Goal: Task Accomplishment & Management: Manage account settings

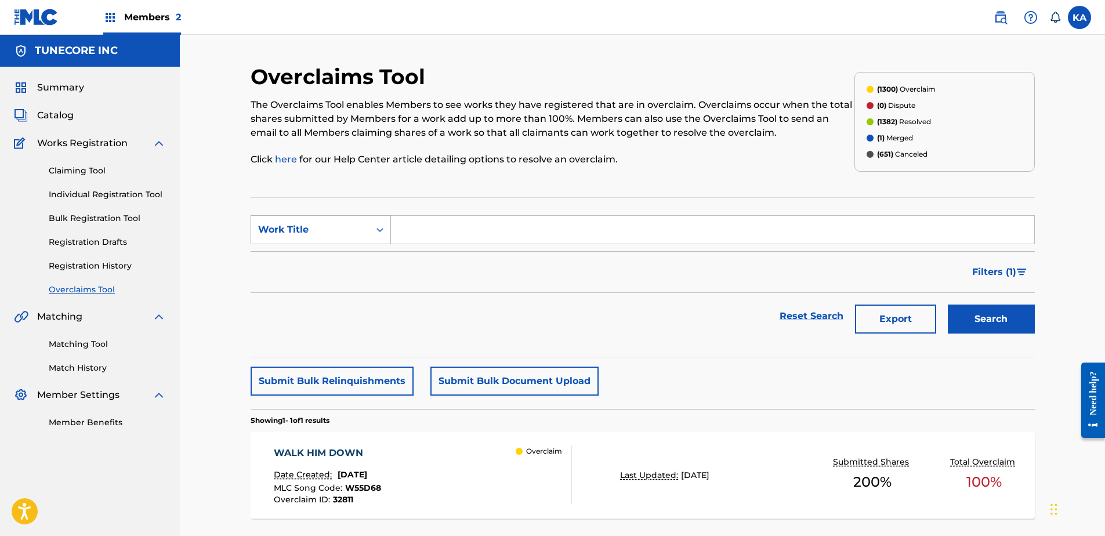
click at [368, 227] on div "Work Title" at bounding box center [310, 230] width 118 height 22
click at [350, 278] on div "Overclaim ID" at bounding box center [320, 287] width 139 height 29
click at [448, 231] on input "Search Form" at bounding box center [712, 230] width 643 height 28
paste input "S762UI"
type input "S762UI"
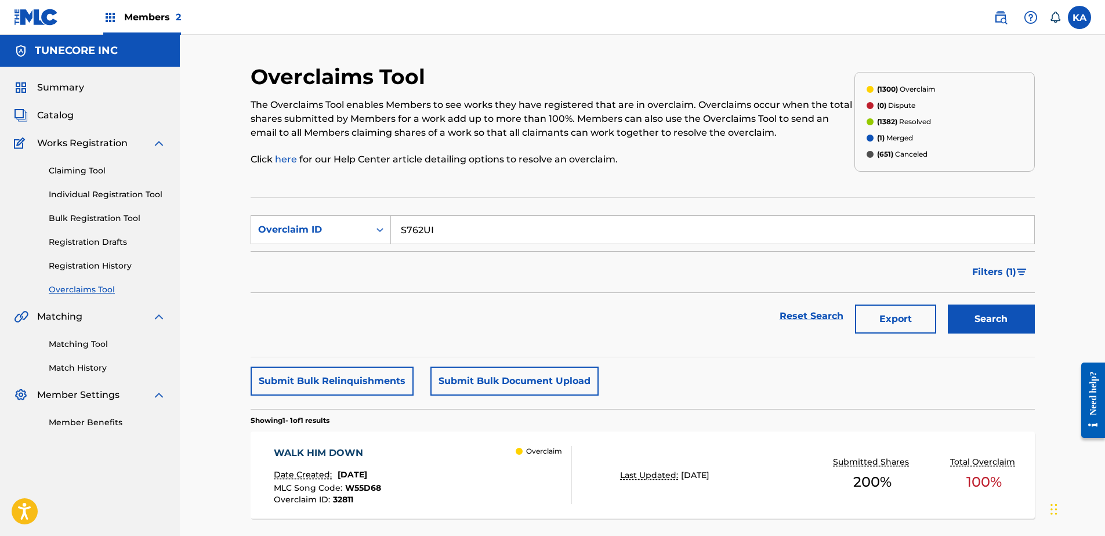
click at [1007, 324] on button "Search" at bounding box center [990, 318] width 87 height 29
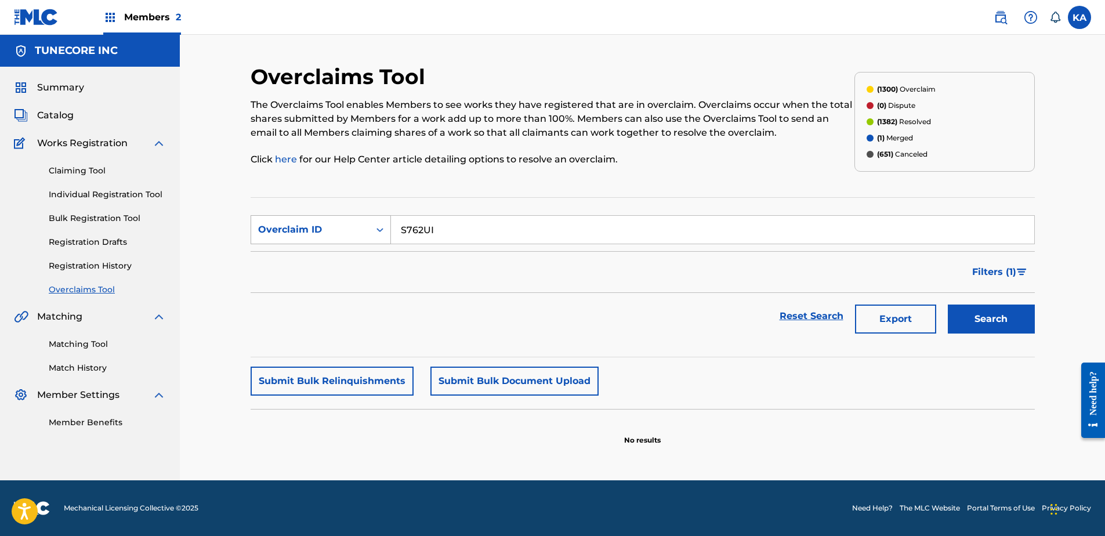
click at [358, 224] on div "Overclaim ID" at bounding box center [310, 230] width 104 height 14
click at [337, 257] on div "Work Title" at bounding box center [320, 258] width 139 height 29
click at [328, 227] on div "Work Title" at bounding box center [310, 230] width 104 height 14
click at [333, 281] on div "Overclaim ID" at bounding box center [320, 287] width 139 height 29
click at [345, 238] on div "Overclaim ID" at bounding box center [310, 230] width 118 height 22
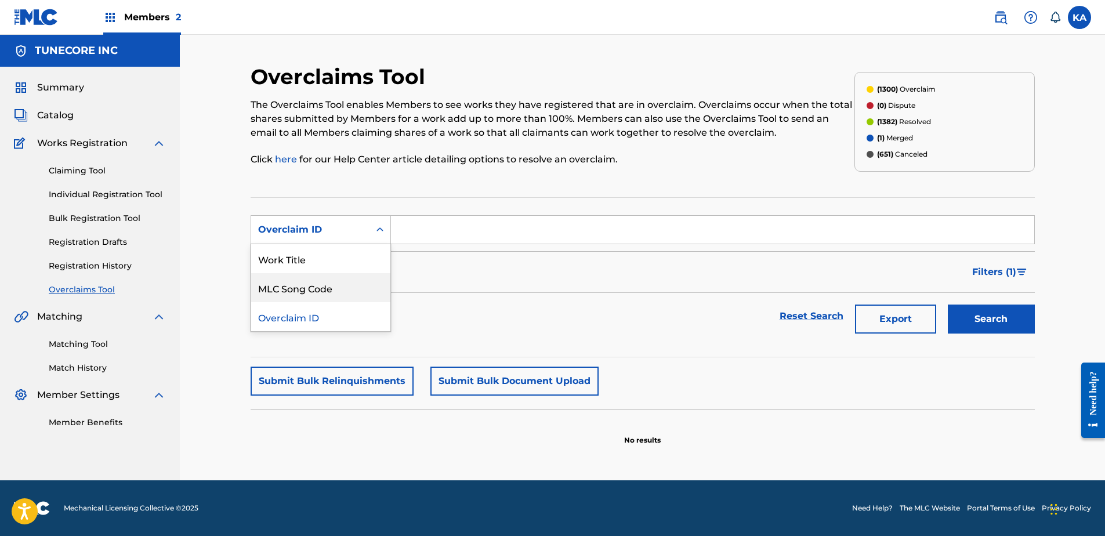
click at [326, 288] on div "MLC Song Code" at bounding box center [320, 287] width 139 height 29
paste input "S762UI"
type input "S762UI"
click at [997, 318] on button "Search" at bounding box center [990, 318] width 87 height 29
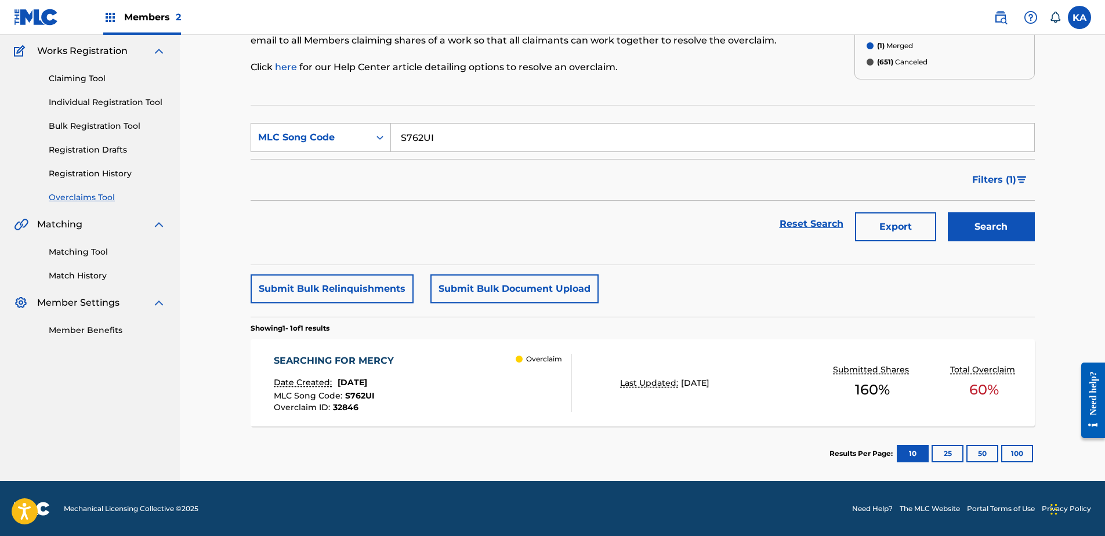
scroll to position [93, 0]
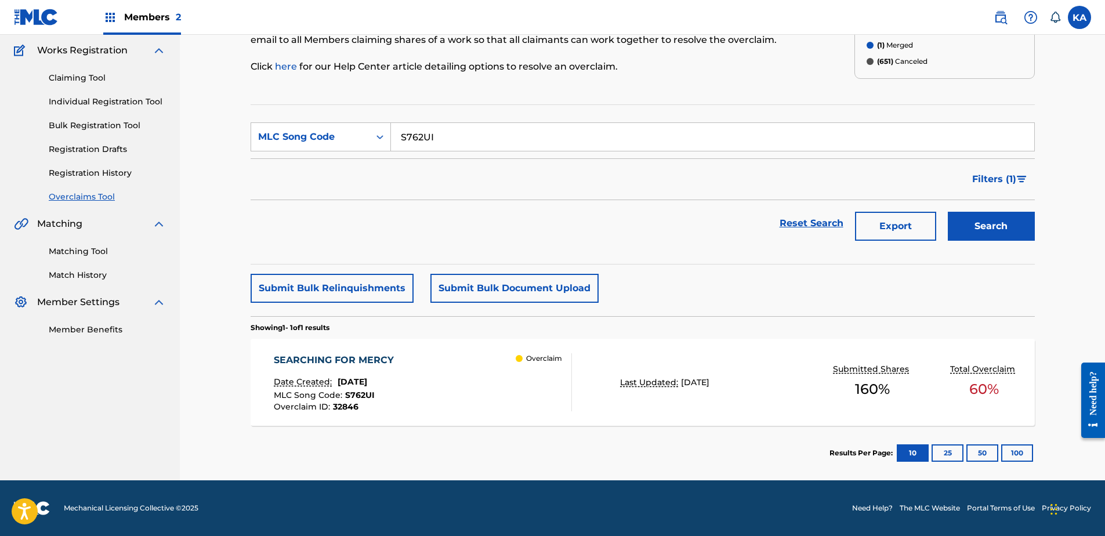
click at [459, 362] on div "SEARCHING FOR MERCY Date Created: August 20, 2025 MLC Song Code : S762UI Overcl…" at bounding box center [423, 382] width 298 height 58
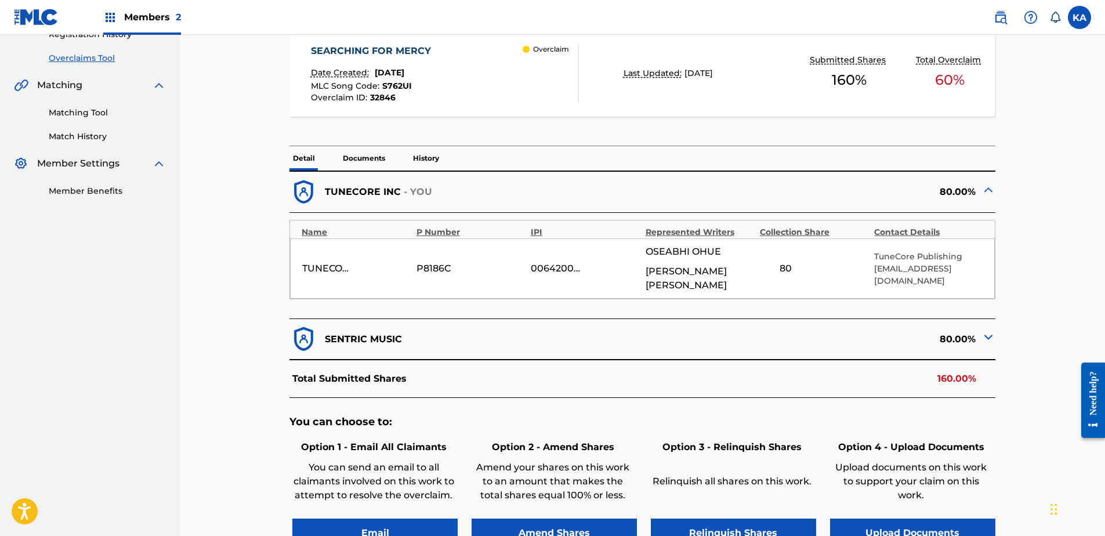
scroll to position [232, 0]
click at [985, 329] on img at bounding box center [988, 336] width 14 height 14
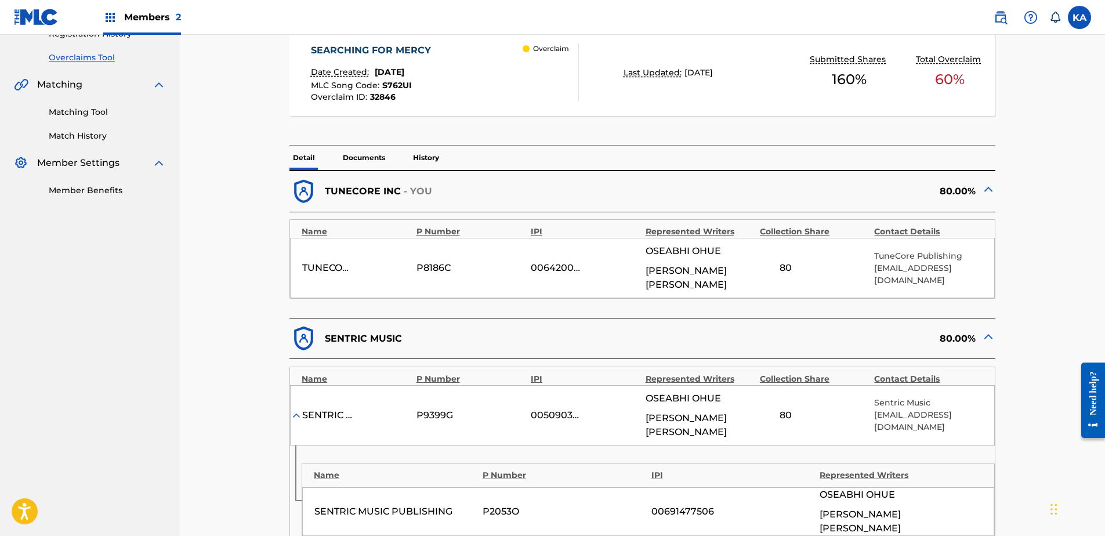
click at [985, 329] on img at bounding box center [988, 336] width 14 height 14
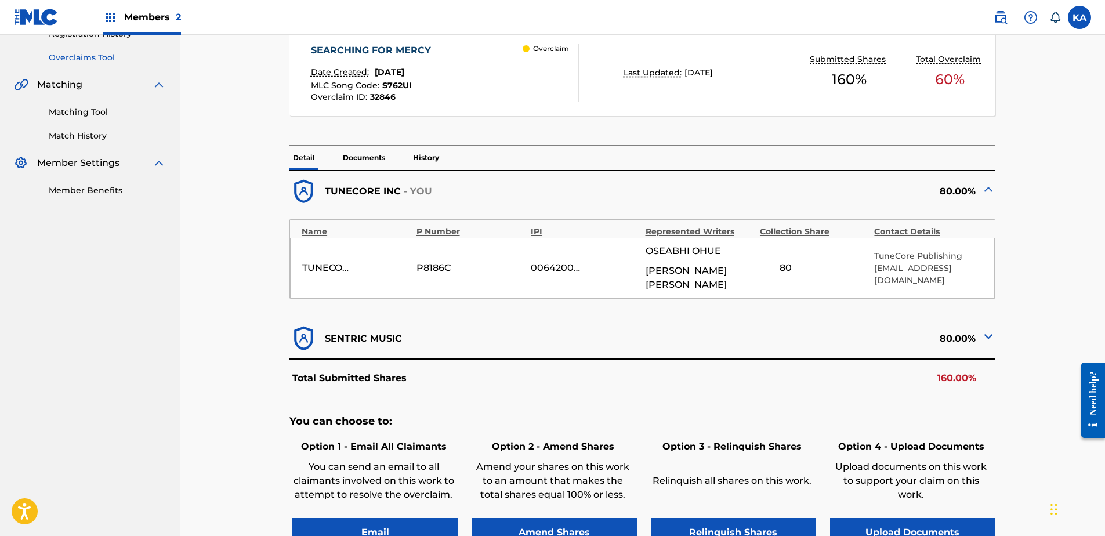
click at [992, 329] on img at bounding box center [988, 336] width 14 height 14
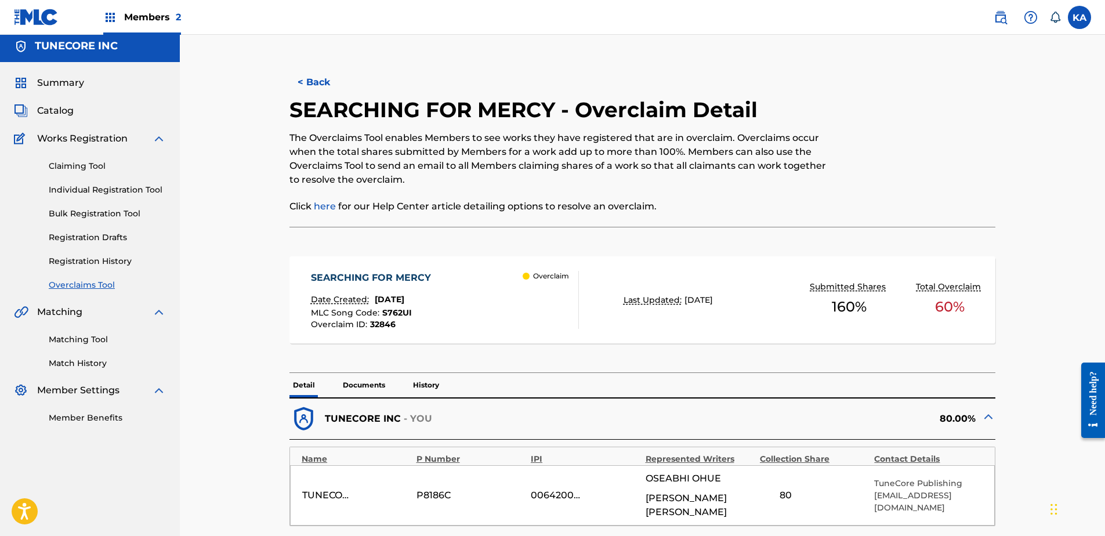
scroll to position [0, 0]
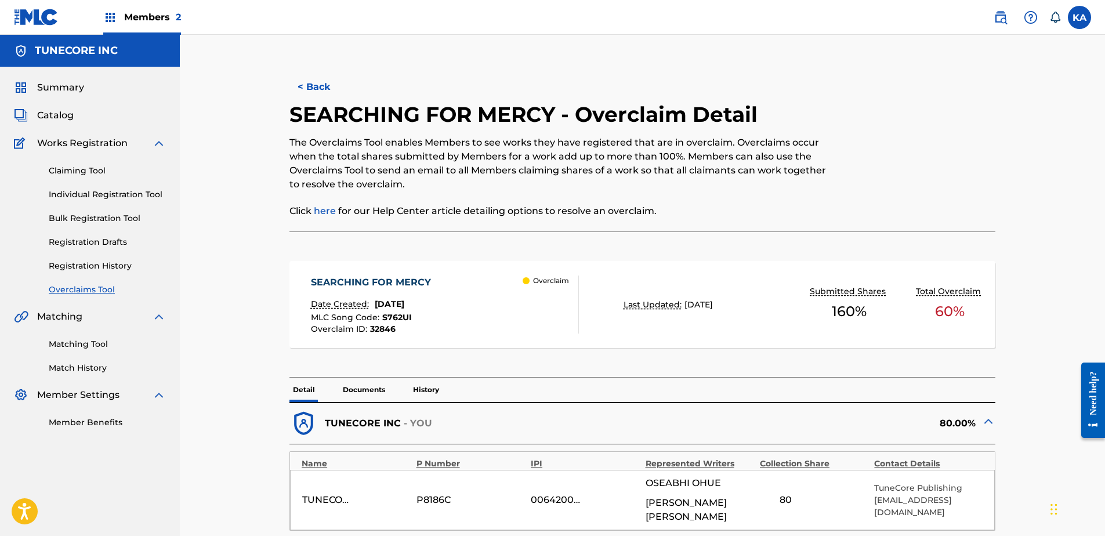
click at [311, 80] on button "< Back" at bounding box center [324, 86] width 70 height 29
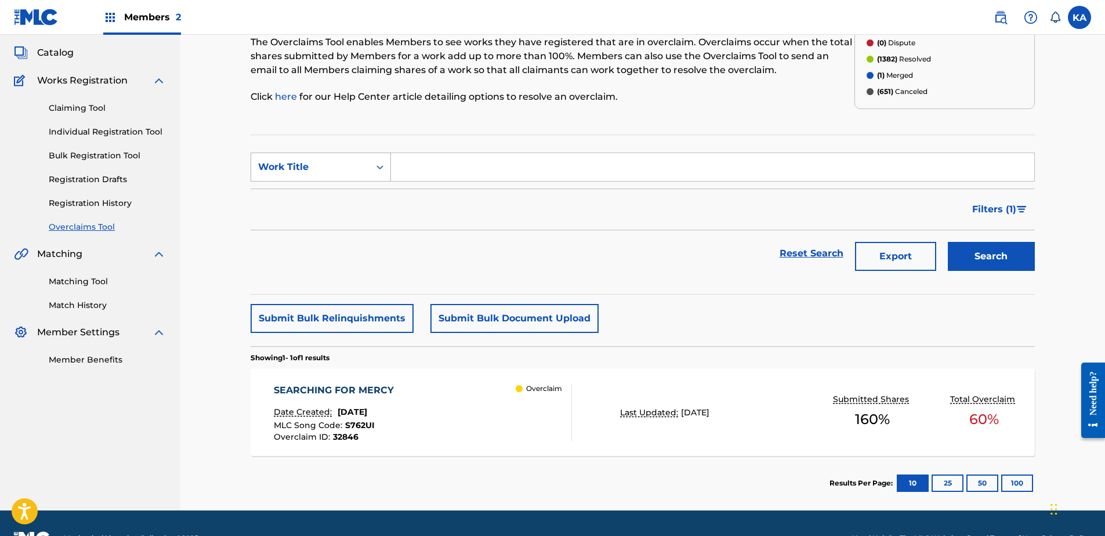
click at [372, 159] on div "Search Form" at bounding box center [379, 167] width 21 height 21
click at [357, 216] on div "Overclaim ID" at bounding box center [320, 224] width 139 height 29
click at [462, 168] on input "Search Form" at bounding box center [712, 167] width 643 height 28
paste input "32845"
type input "32845"
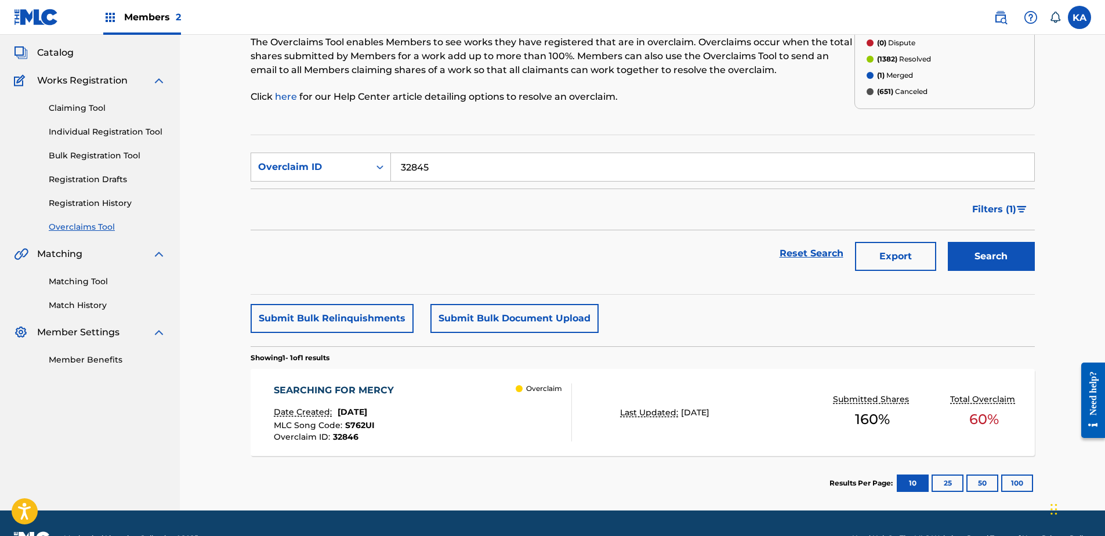
click at [965, 257] on button "Search" at bounding box center [990, 256] width 87 height 29
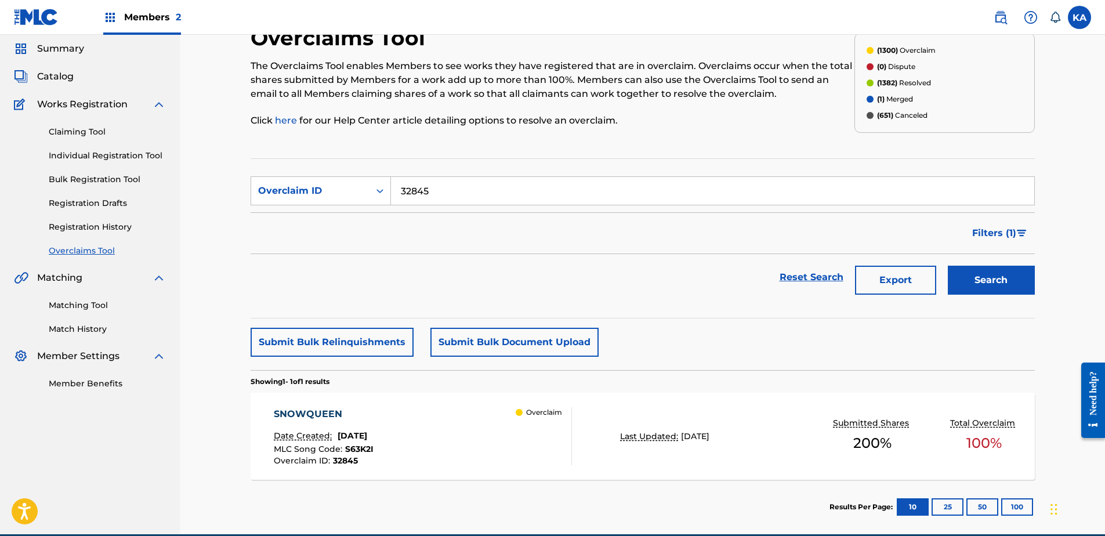
scroll to position [58, 0]
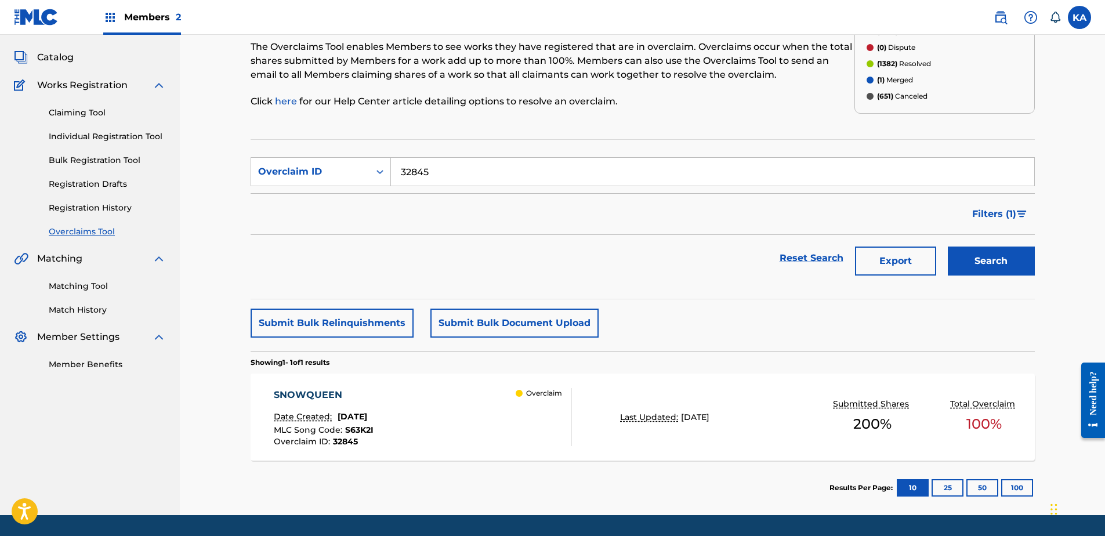
click at [413, 393] on div "SNOWQUEEN Date Created: August 20, 2025 MLC Song Code : S63K2I Overclaim ID : 3…" at bounding box center [423, 417] width 298 height 58
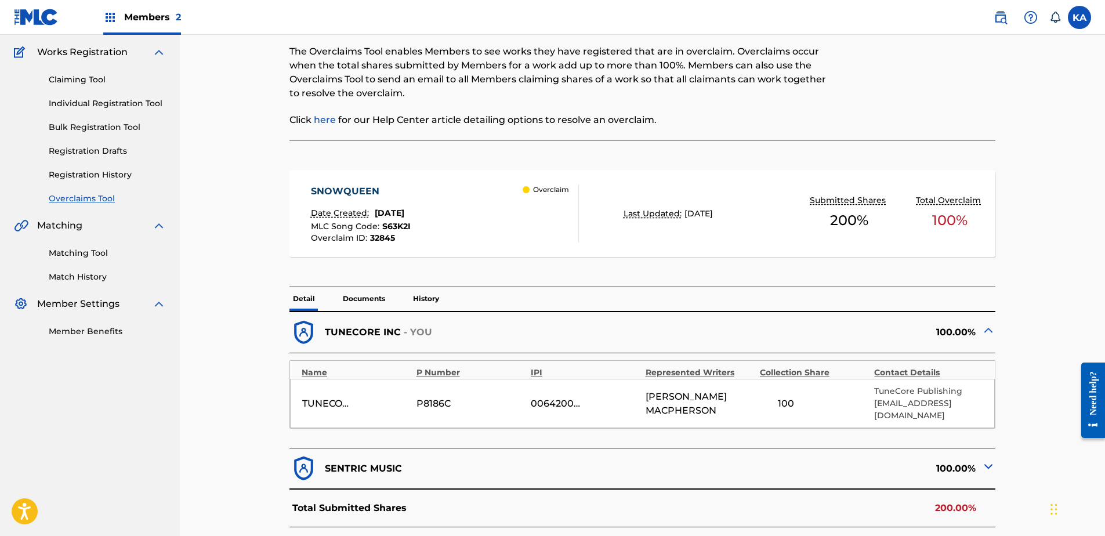
scroll to position [116, 0]
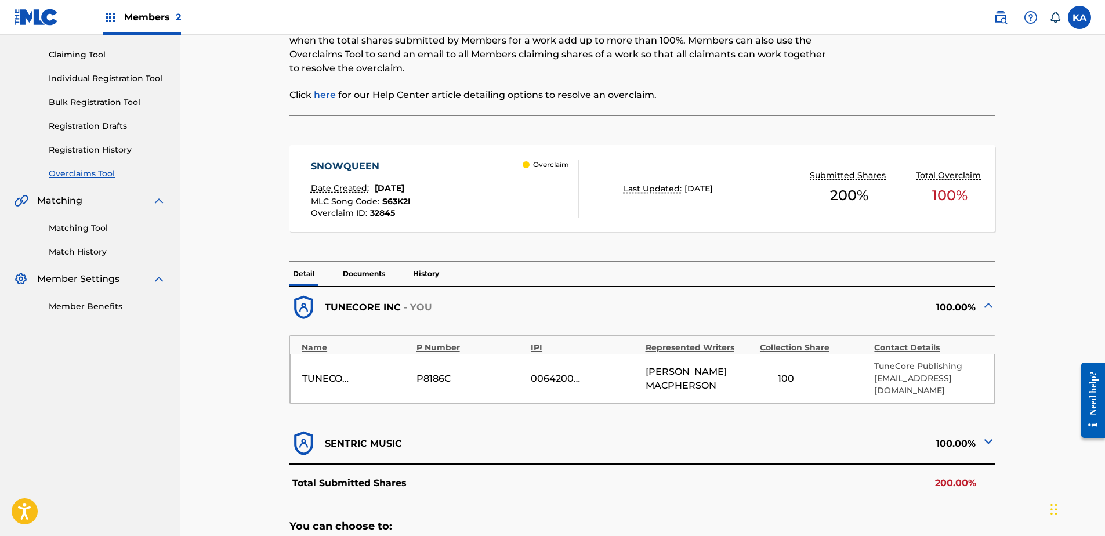
click at [751, 447] on div "100.00%" at bounding box center [818, 443] width 353 height 28
click at [985, 434] on img at bounding box center [988, 441] width 14 height 14
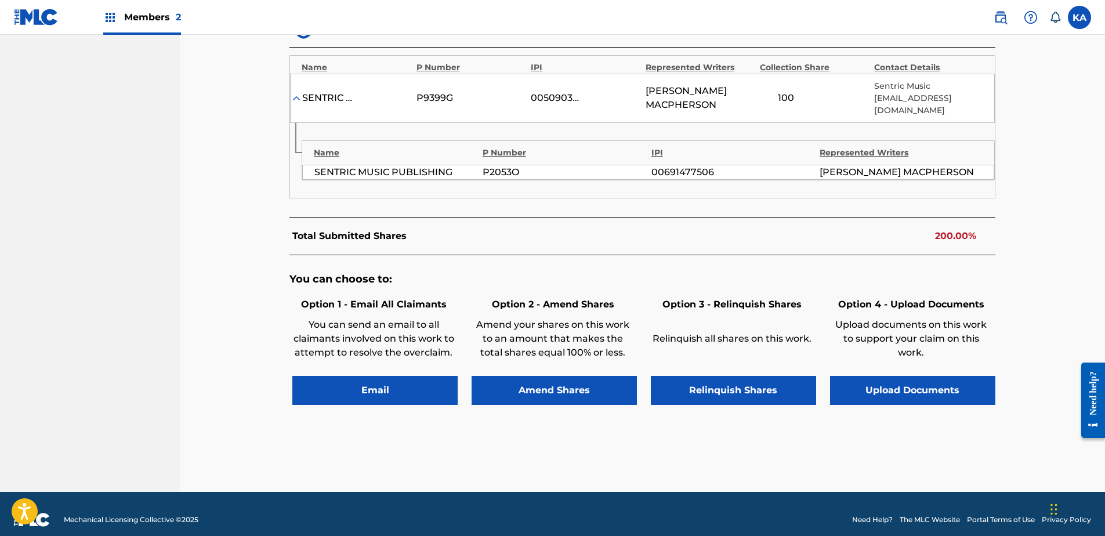
scroll to position [535, 0]
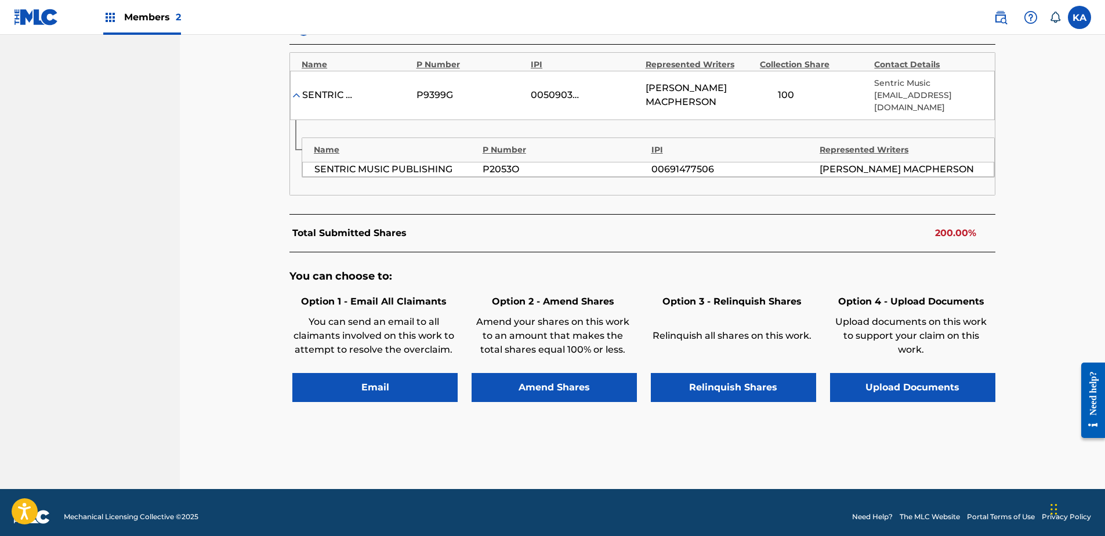
click at [902, 375] on button "Upload Documents" at bounding box center [912, 387] width 165 height 29
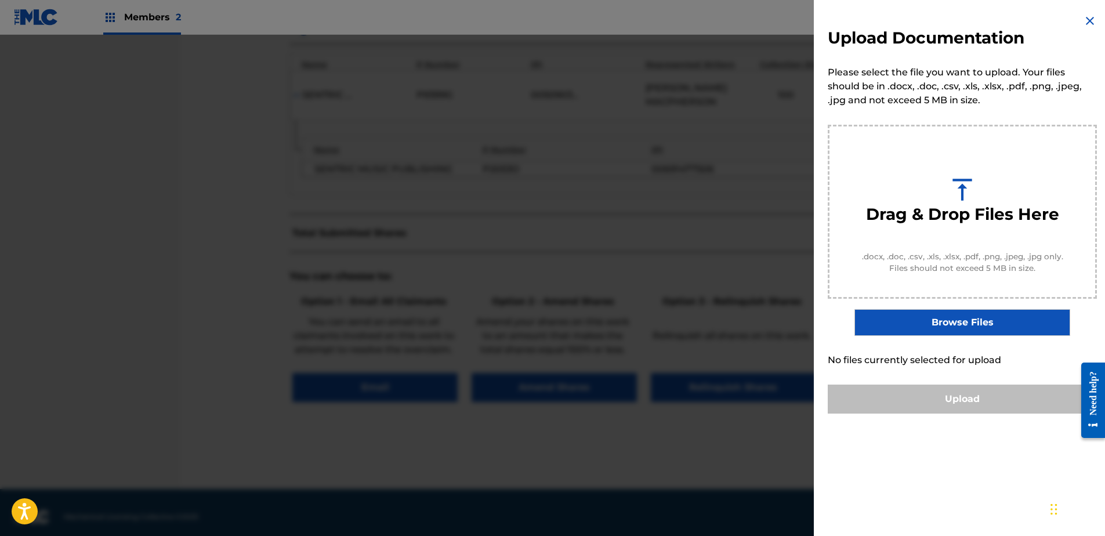
click at [1088, 16] on img at bounding box center [1090, 21] width 14 height 14
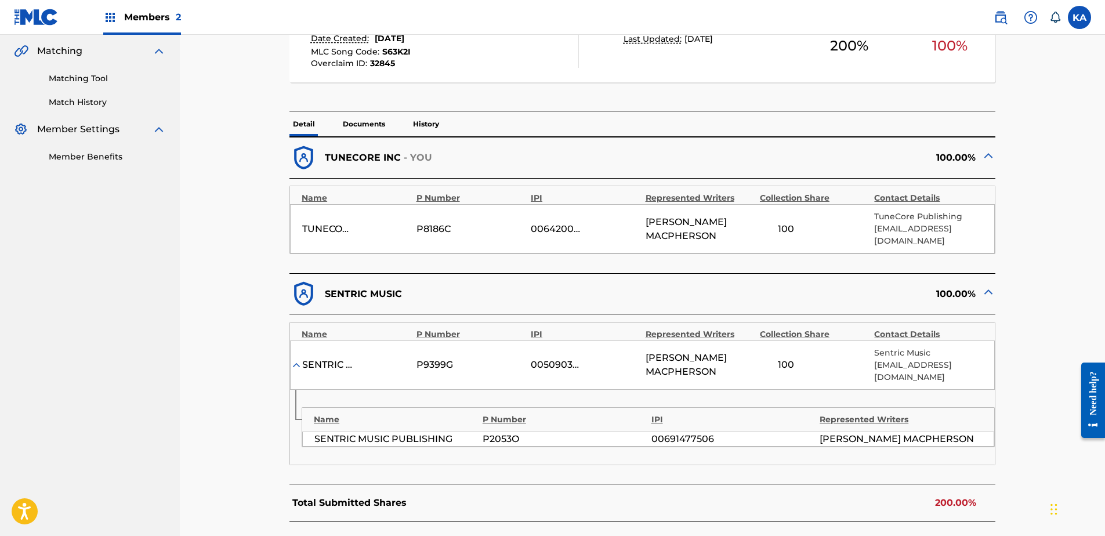
scroll to position [245, 0]
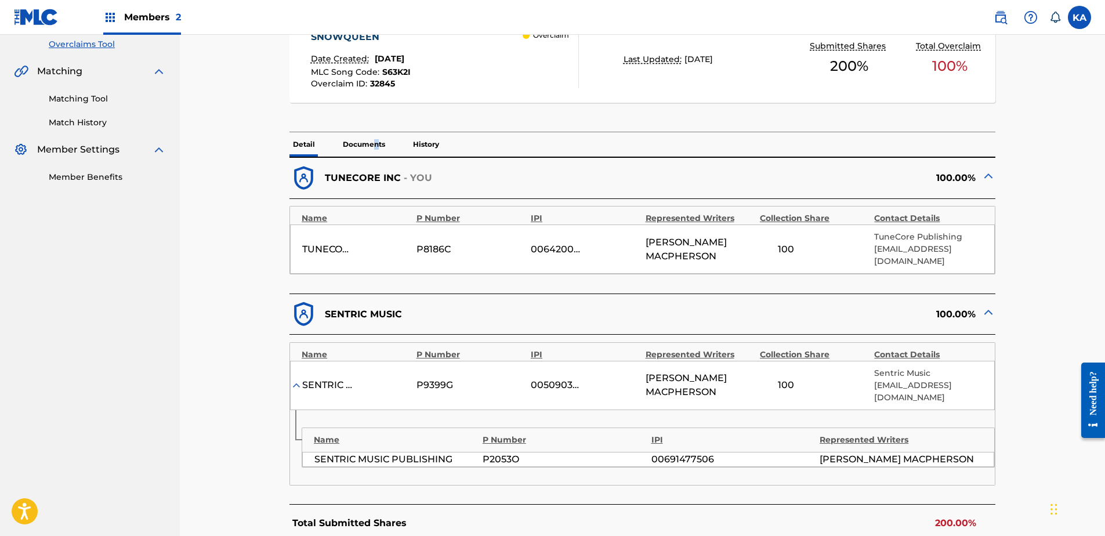
drag, startPoint x: 376, startPoint y: 151, endPoint x: 364, endPoint y: 144, distance: 13.5
click at [373, 148] on p "Documents" at bounding box center [363, 144] width 49 height 24
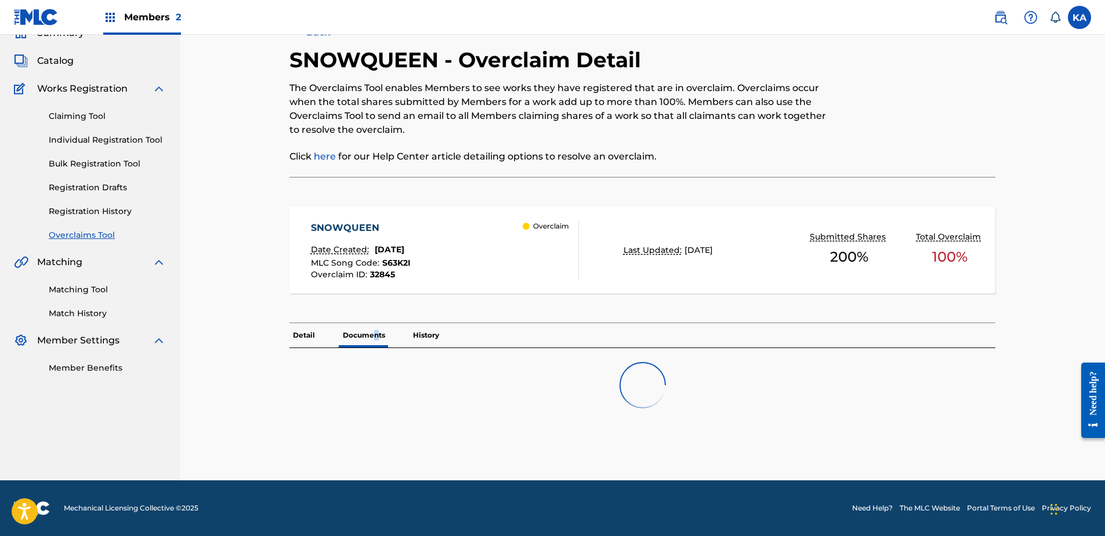
scroll to position [90, 0]
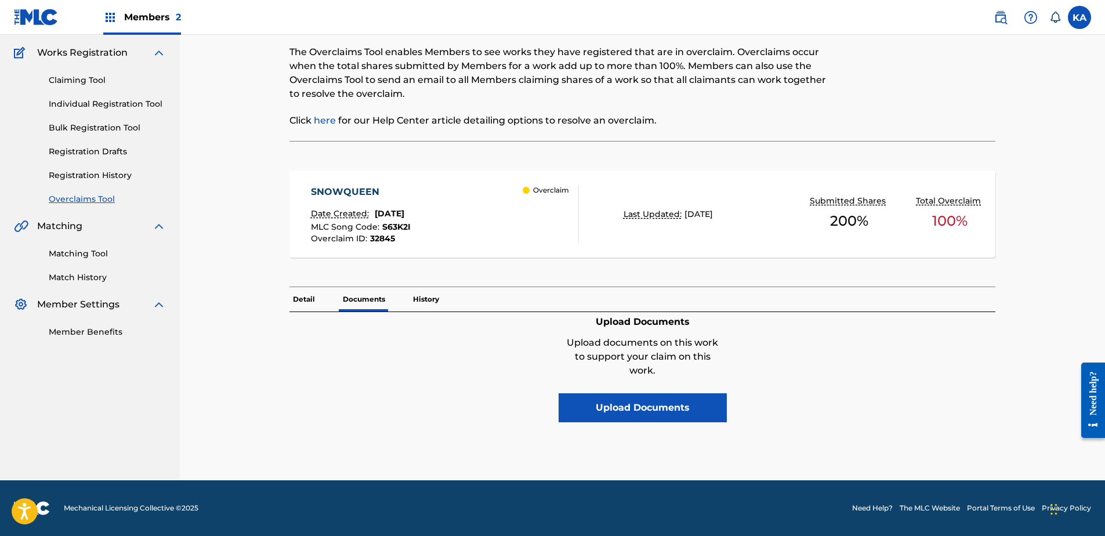
click at [296, 296] on p "Detail" at bounding box center [303, 299] width 29 height 24
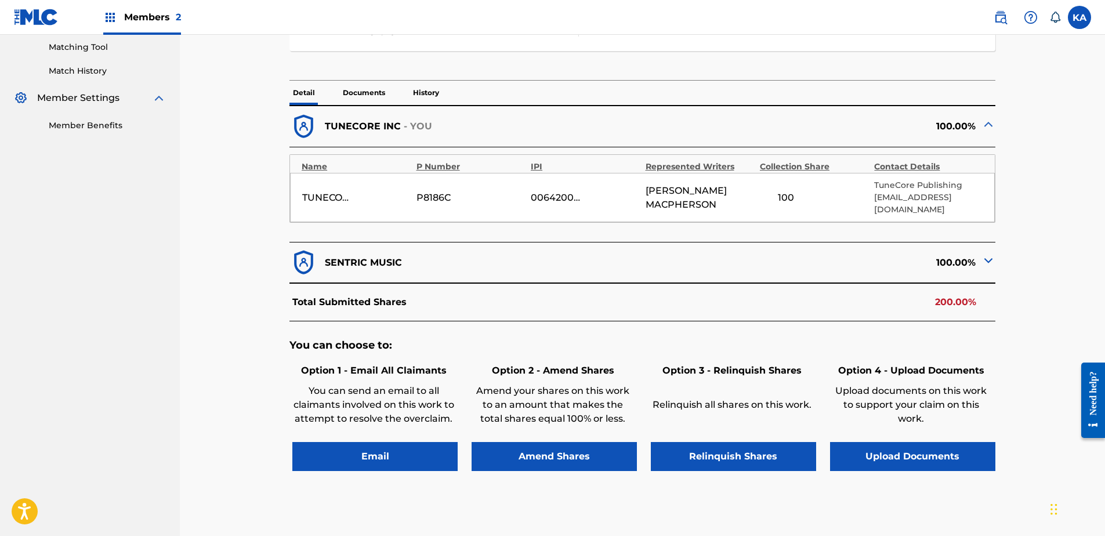
scroll to position [337, 0]
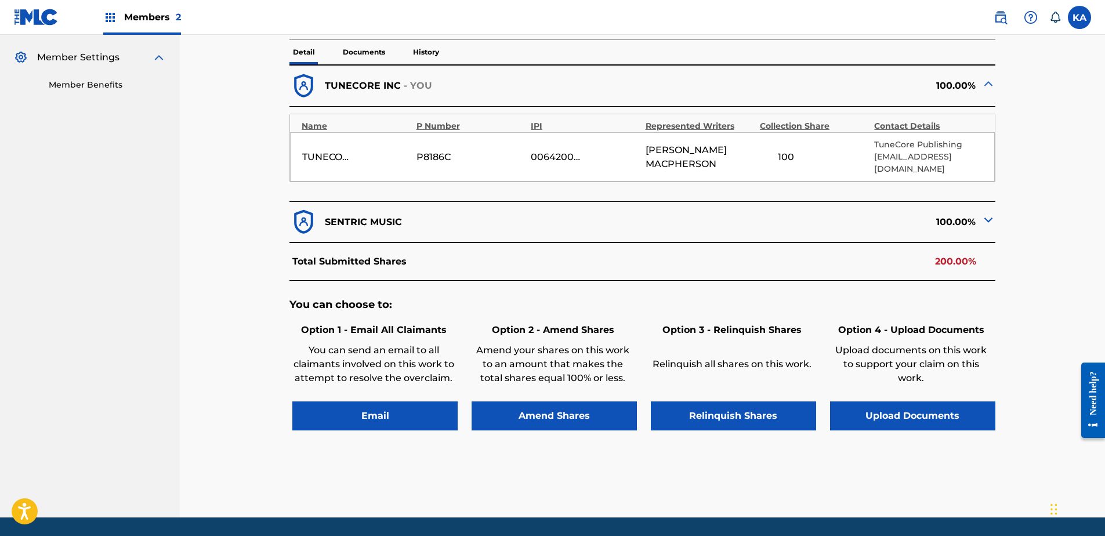
click at [905, 404] on button "Upload Documents" at bounding box center [912, 415] width 165 height 29
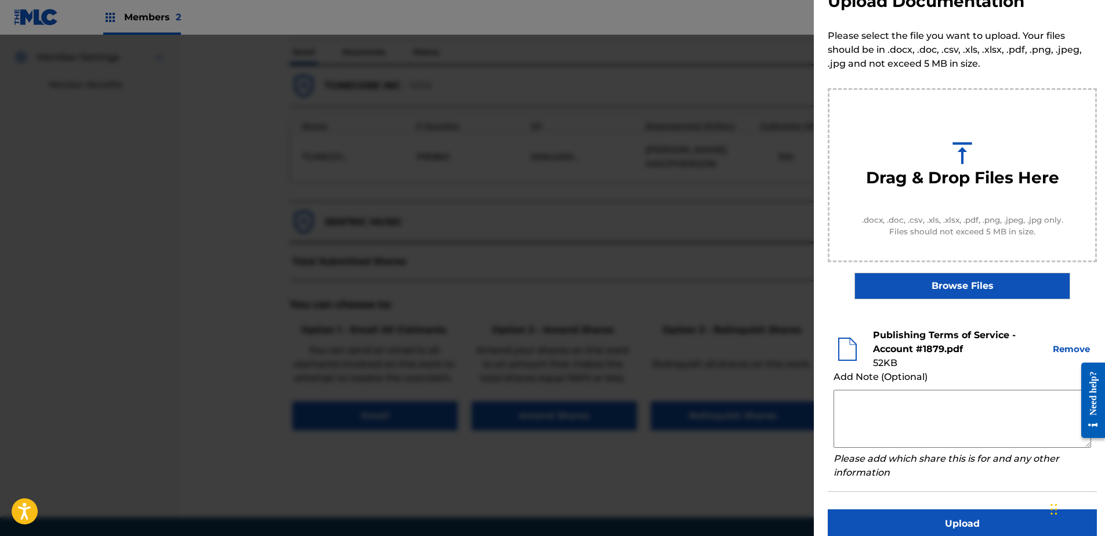
scroll to position [53, 0]
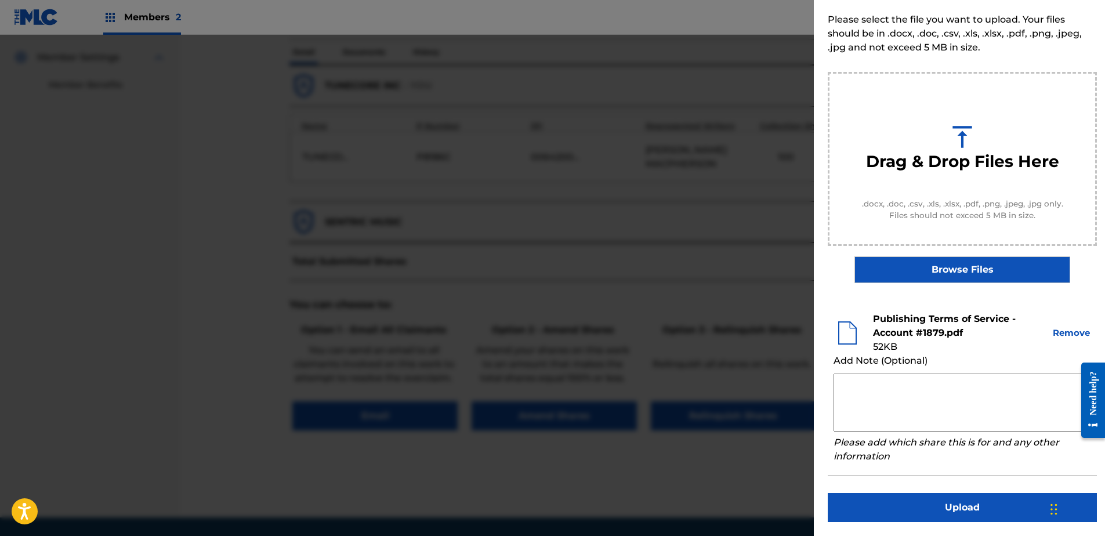
click at [979, 500] on button "Upload" at bounding box center [961, 507] width 269 height 29
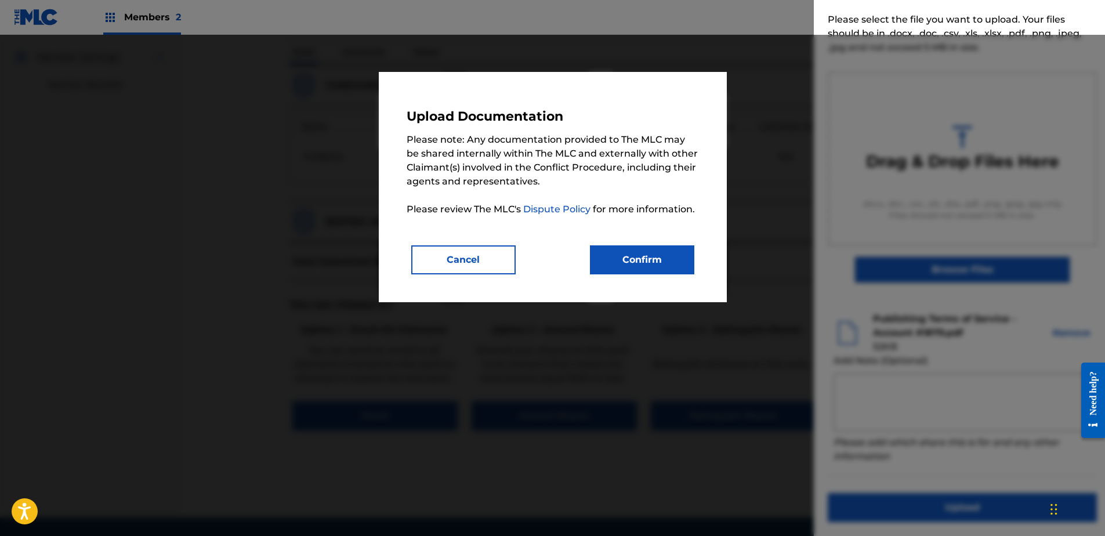
click at [658, 255] on button "Confirm" at bounding box center [642, 259] width 104 height 29
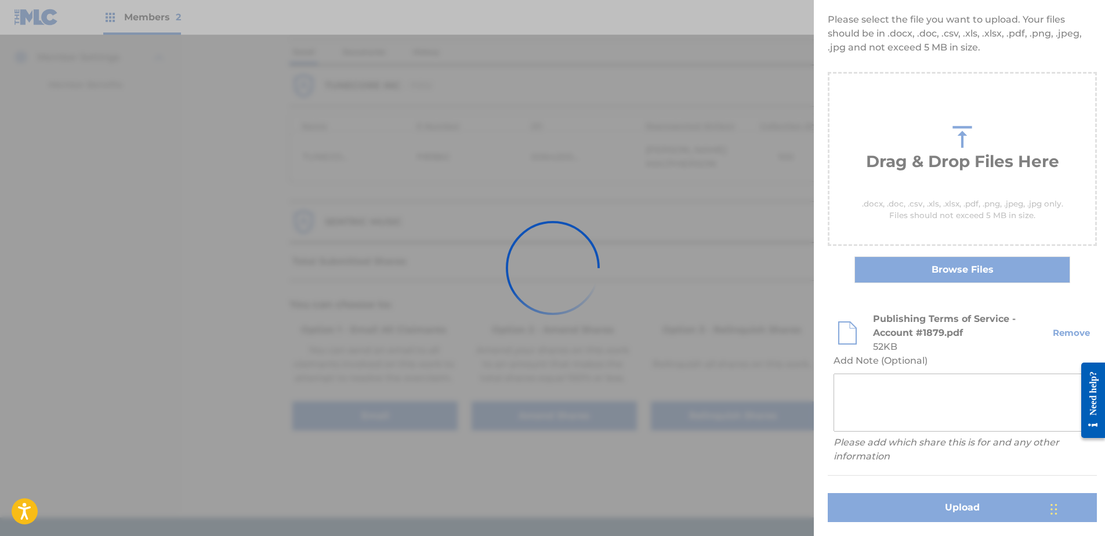
scroll to position [0, 0]
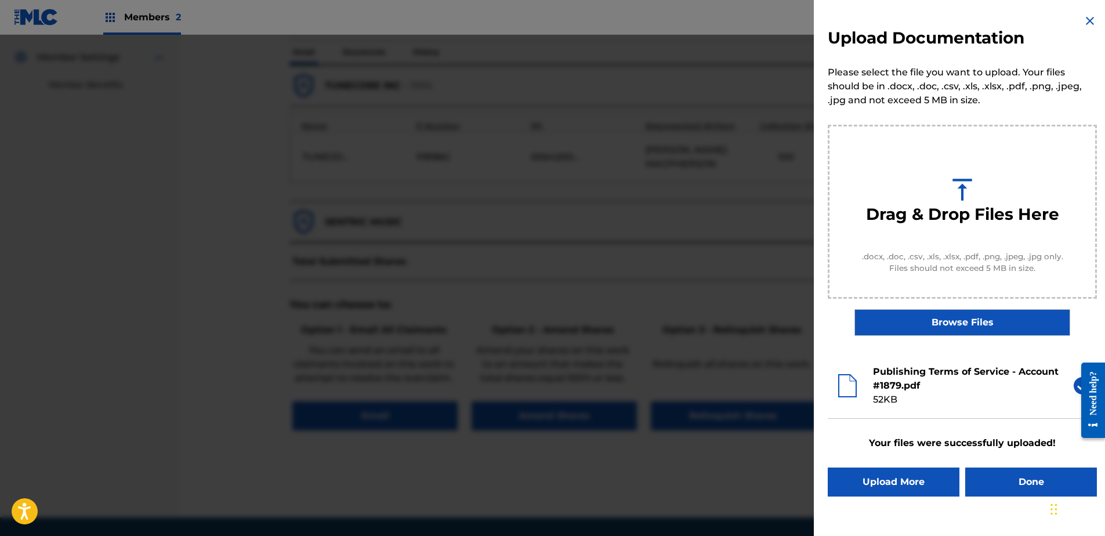
click at [1031, 479] on button "Done" at bounding box center [1031, 481] width 132 height 29
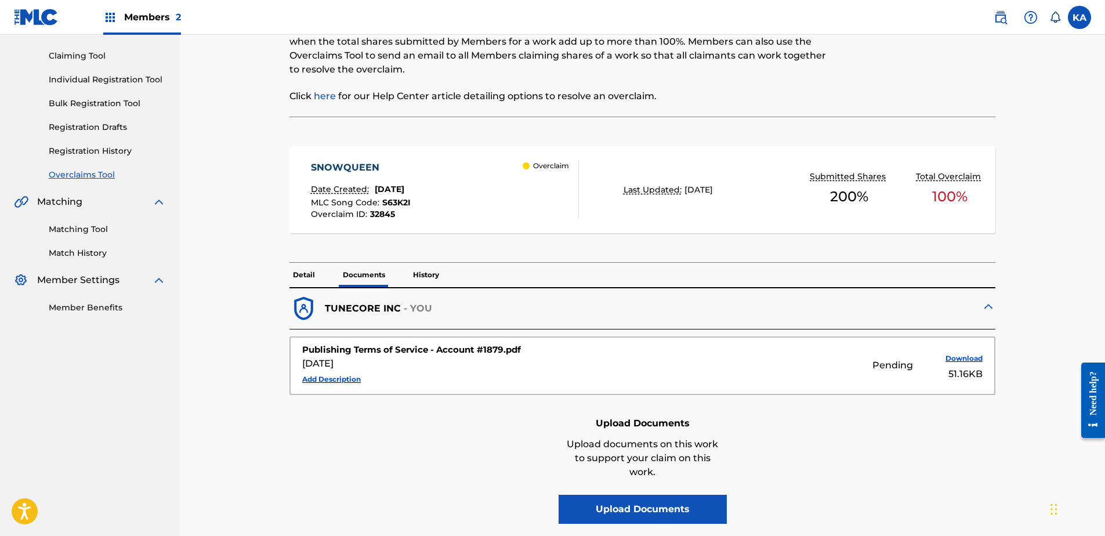
scroll to position [116, 0]
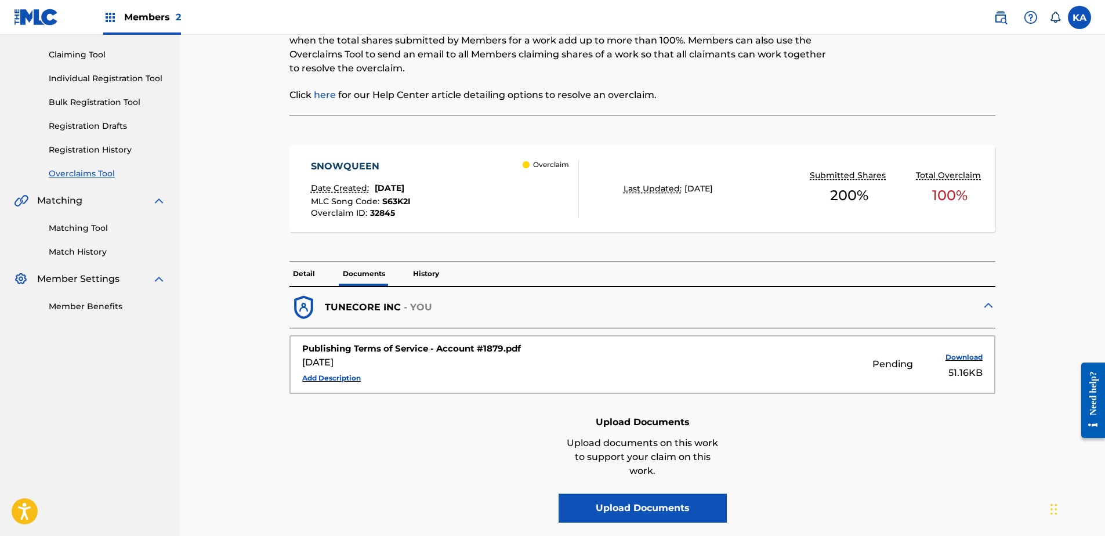
click at [301, 266] on p "Detail" at bounding box center [303, 274] width 29 height 24
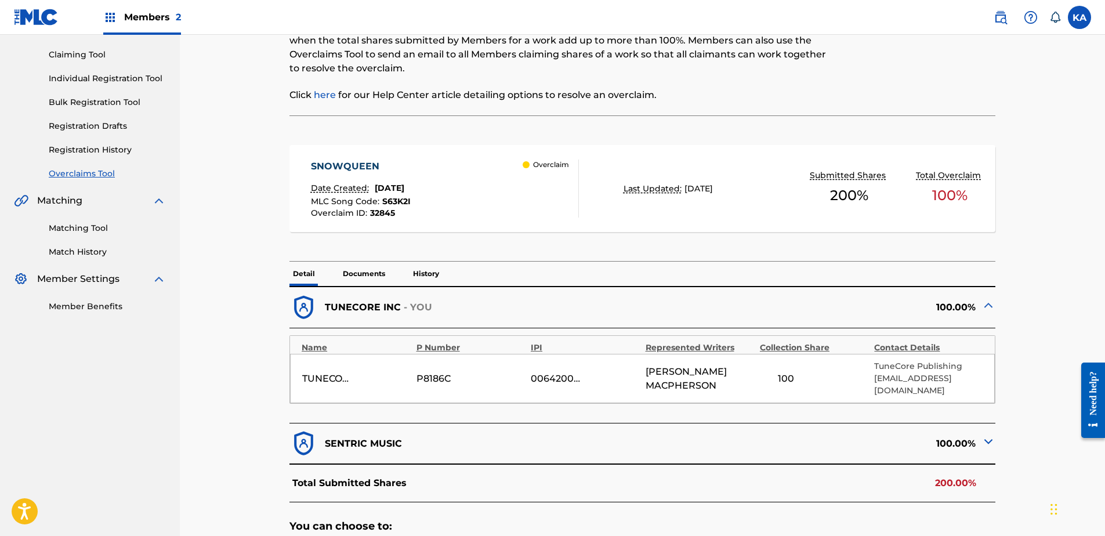
drag, startPoint x: 378, startPoint y: 273, endPoint x: 377, endPoint y: 257, distance: 15.1
click at [378, 273] on p "Documents" at bounding box center [363, 274] width 49 height 24
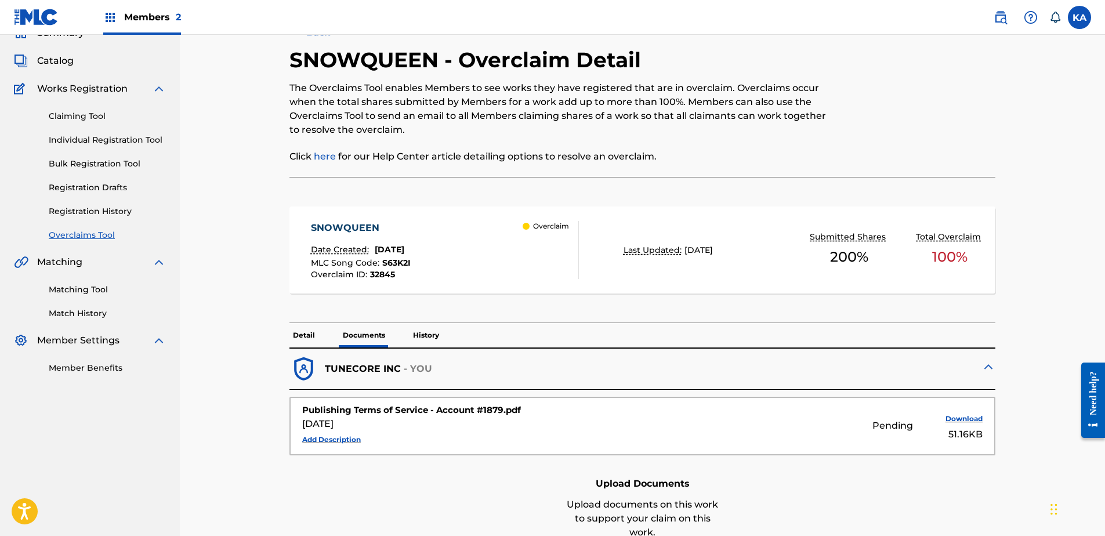
scroll to position [116, 0]
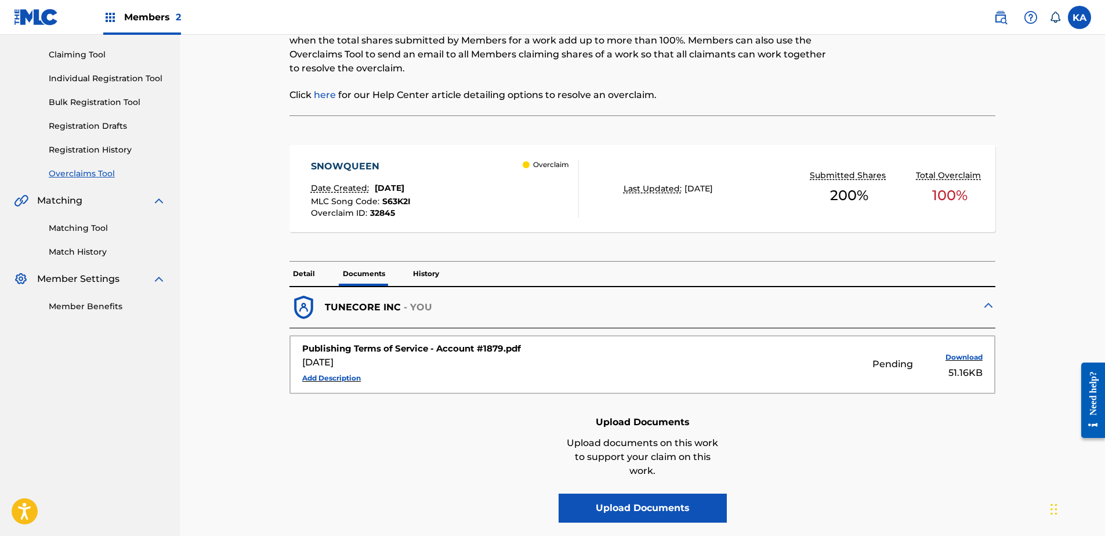
click at [346, 373] on button "Add Description" at bounding box center [331, 377] width 59 height 17
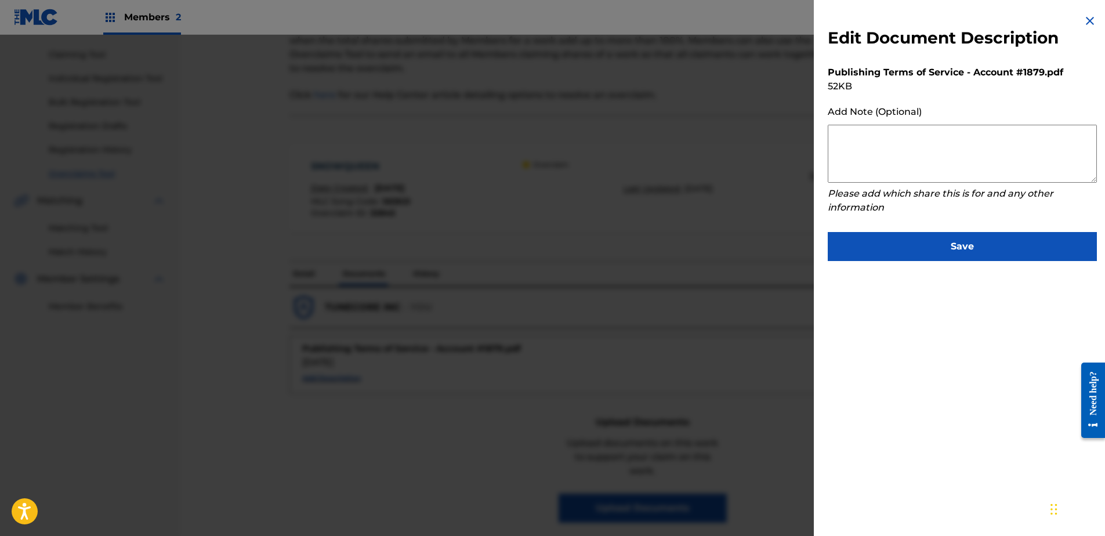
drag, startPoint x: 1083, startPoint y: 19, endPoint x: 1080, endPoint y: 26, distance: 7.5
click at [1084, 19] on img at bounding box center [1090, 21] width 14 height 14
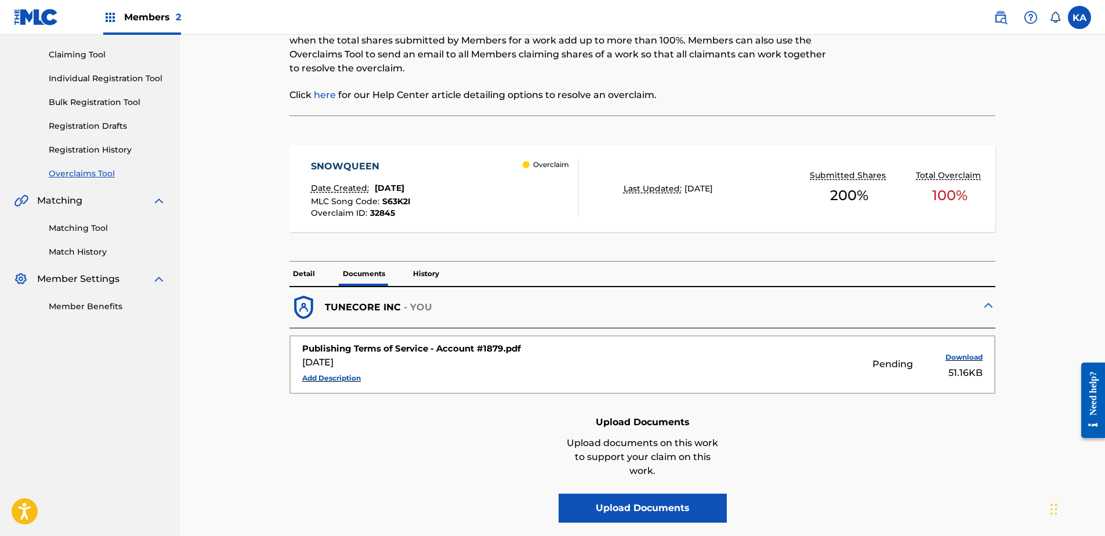
drag, startPoint x: 571, startPoint y: 406, endPoint x: 426, endPoint y: 438, distance: 148.9
drag, startPoint x: 426, startPoint y: 438, endPoint x: 360, endPoint y: 417, distance: 68.6
click at [360, 417] on div "Upload Documents Upload documents on this work to support your claim on this wo…" at bounding box center [642, 467] width 706 height 110
drag, startPoint x: 405, startPoint y: 366, endPoint x: 781, endPoint y: 390, distance: 376.5
click at [781, 390] on div "Publishing Terms of Service - Account #1879.pdf Aug 22, 2025 Add Description Pe…" at bounding box center [642, 364] width 705 height 57
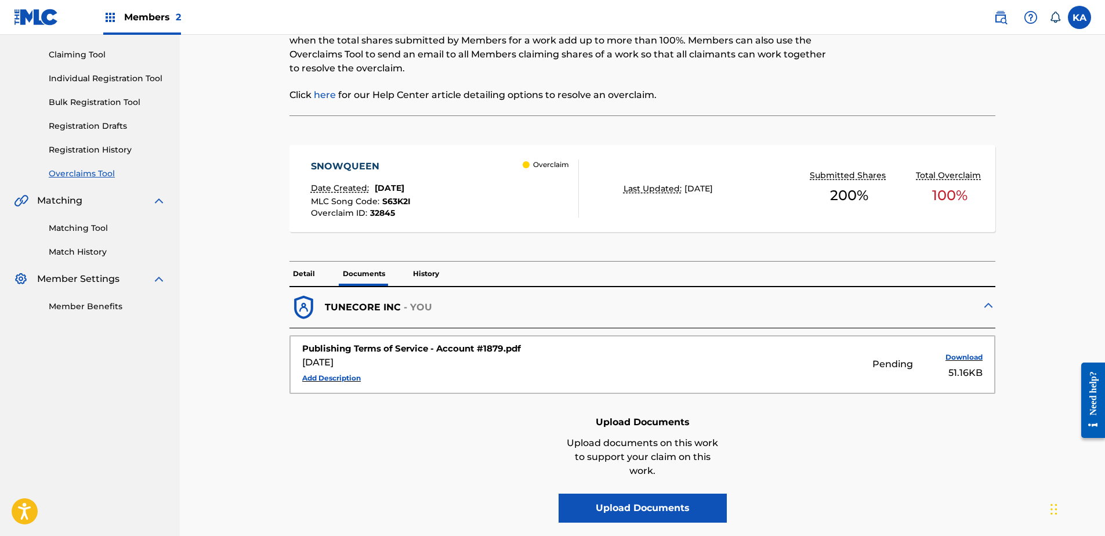
click at [626, 500] on button "Upload Documents" at bounding box center [642, 507] width 168 height 29
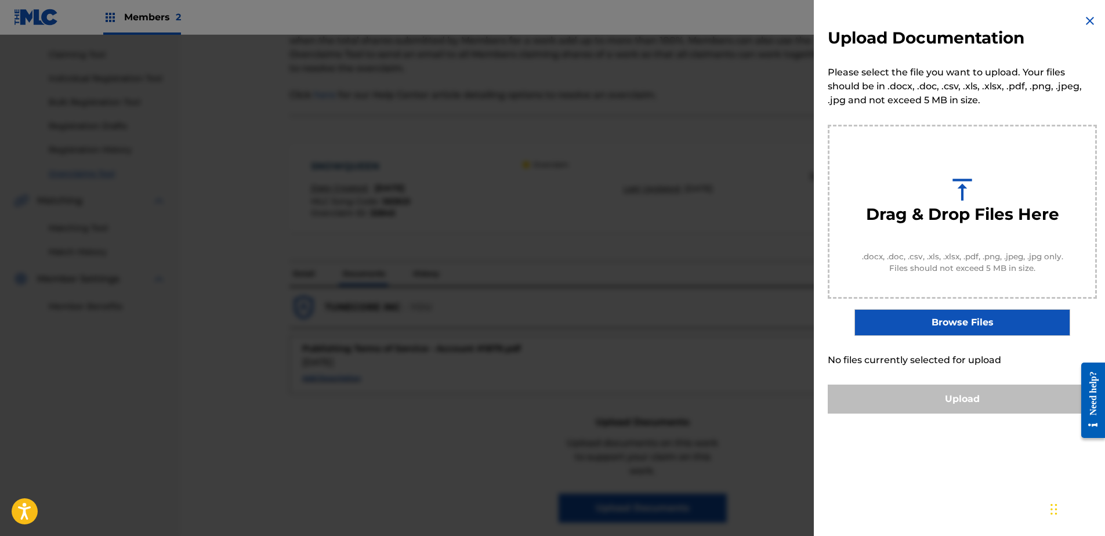
click at [1086, 17] on img at bounding box center [1090, 21] width 14 height 14
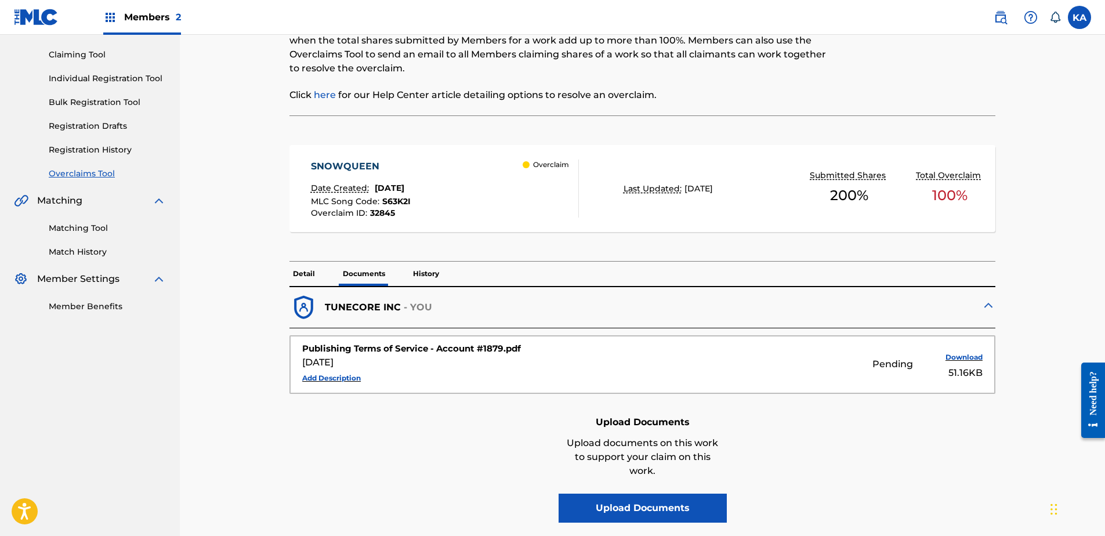
click at [434, 347] on div "Publishing Terms of Service - Account #1879.pdf" at bounding box center [470, 348] width 337 height 13
drag, startPoint x: 906, startPoint y: 373, endPoint x: 763, endPoint y: 380, distance: 142.8
click at [763, 380] on div "Pending Download 51.16KB" at bounding box center [813, 363] width 337 height 31
click at [316, 274] on p "Detail" at bounding box center [303, 274] width 29 height 24
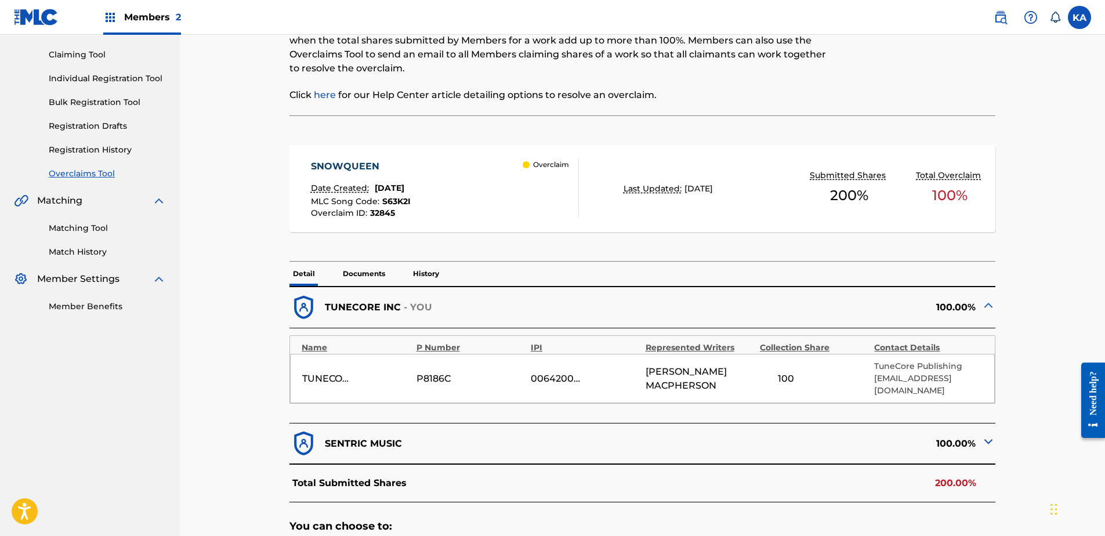
click at [371, 273] on p "Documents" at bounding box center [363, 274] width 49 height 24
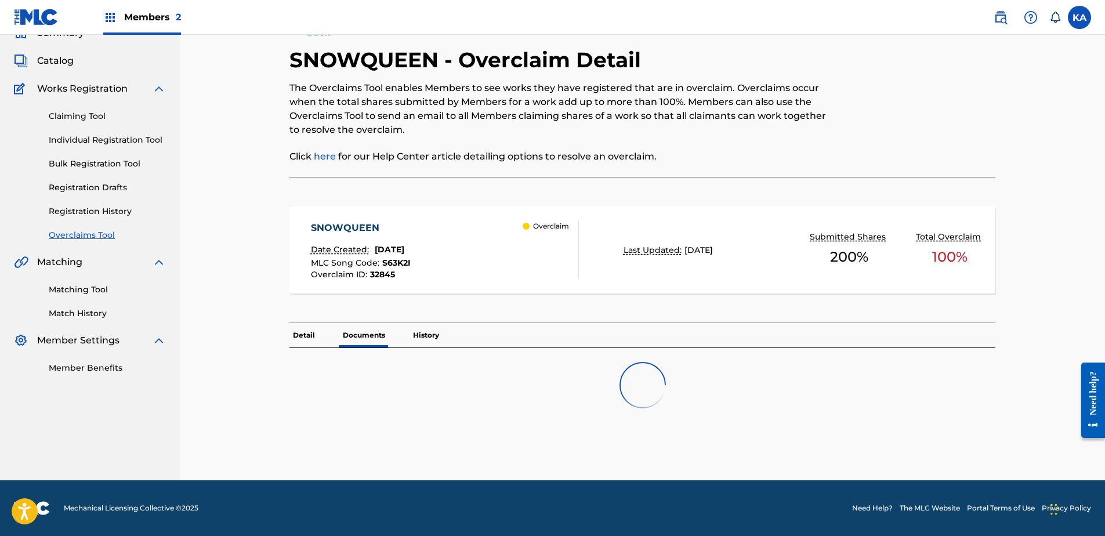
scroll to position [116, 0]
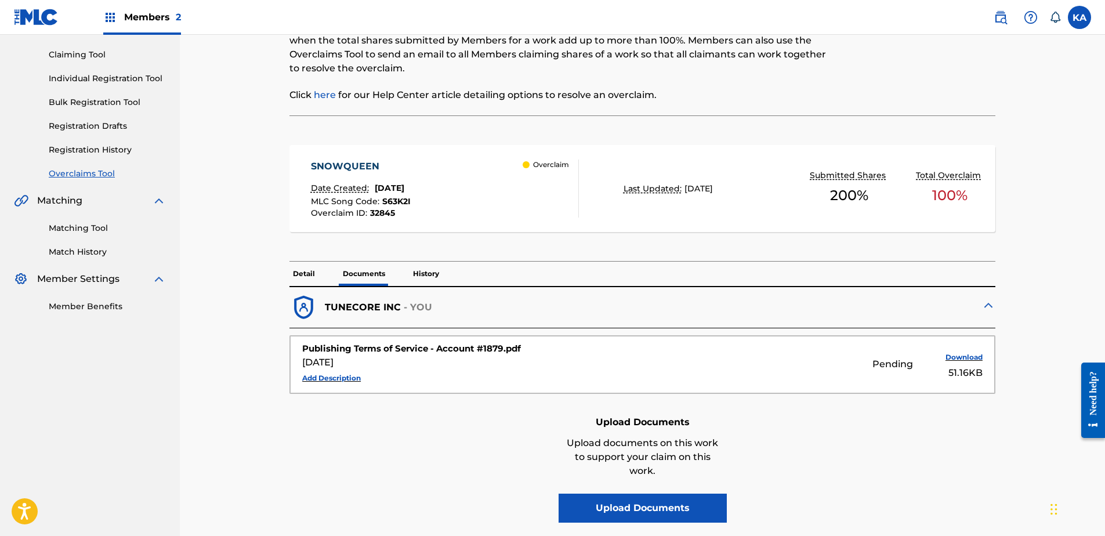
click at [308, 270] on p "Detail" at bounding box center [303, 274] width 29 height 24
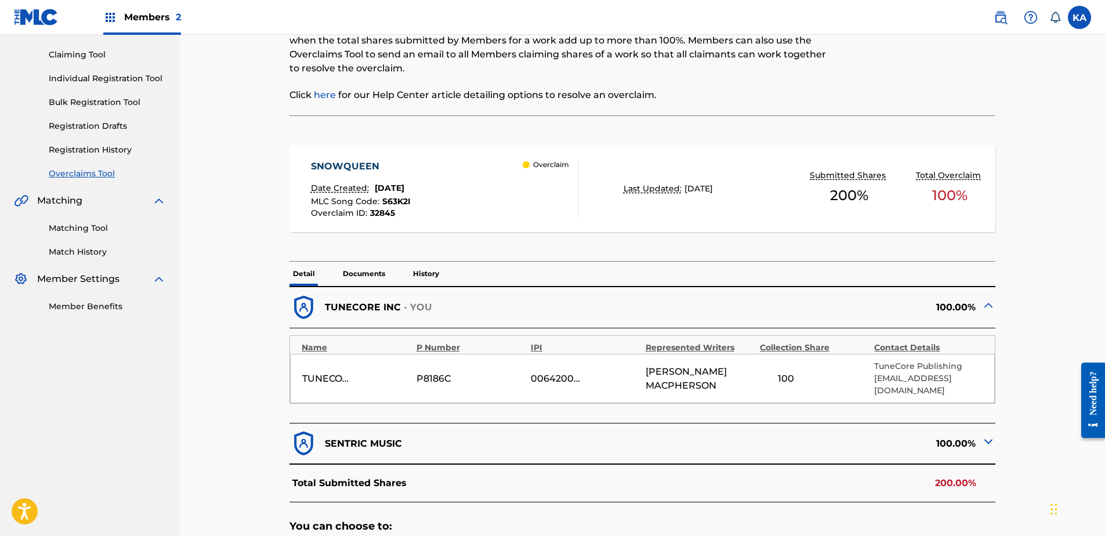
click at [371, 270] on p "Documents" at bounding box center [363, 274] width 49 height 24
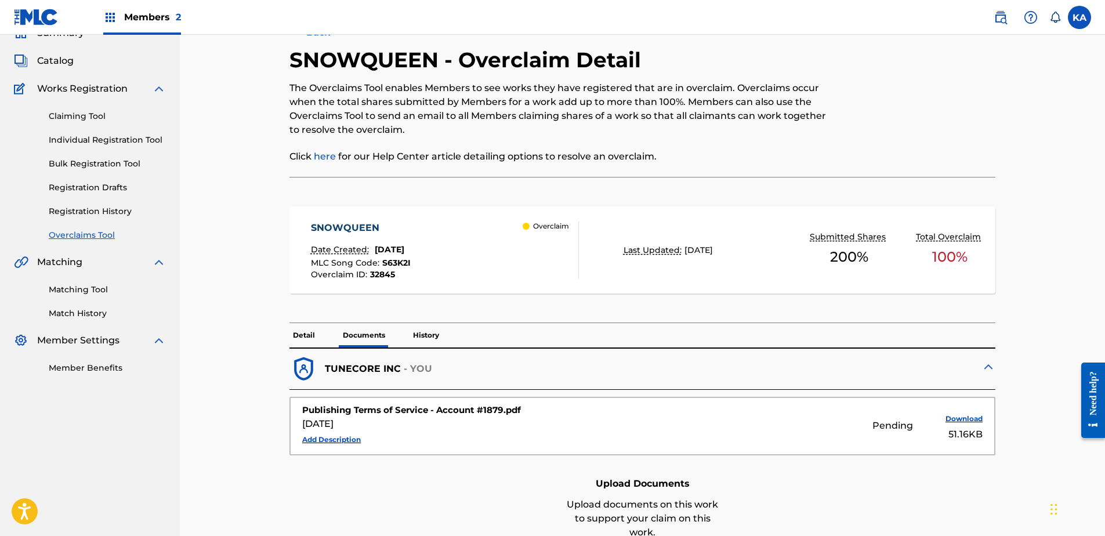
scroll to position [116, 0]
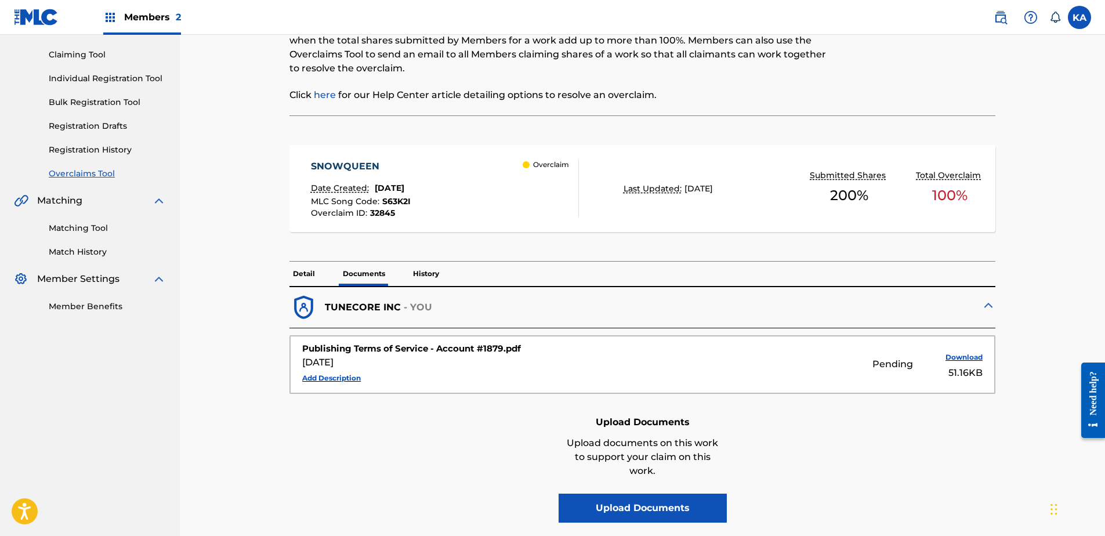
click at [664, 504] on button "Upload Documents" at bounding box center [642, 507] width 168 height 29
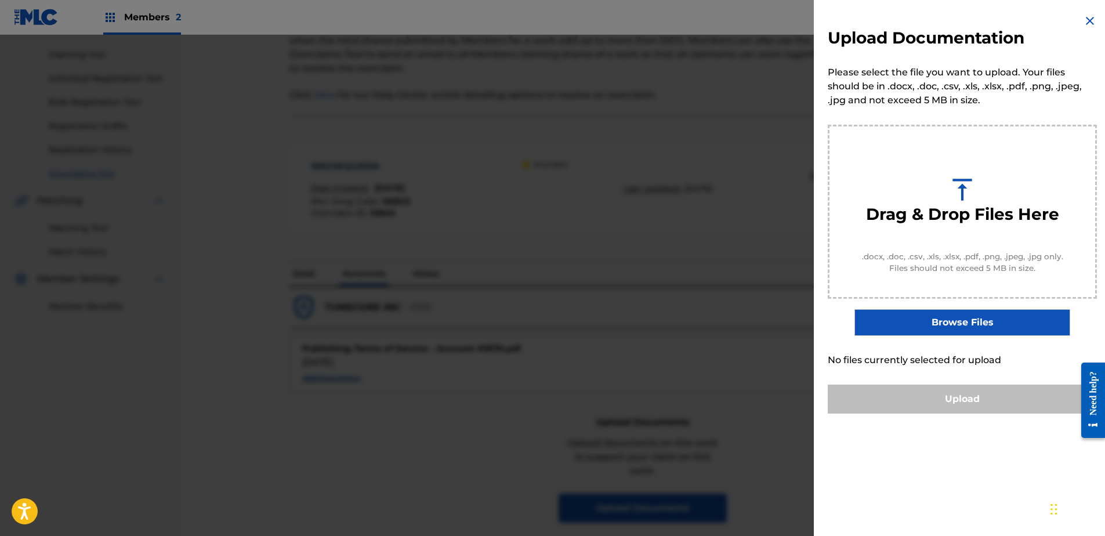
click at [1086, 21] on img at bounding box center [1090, 21] width 14 height 14
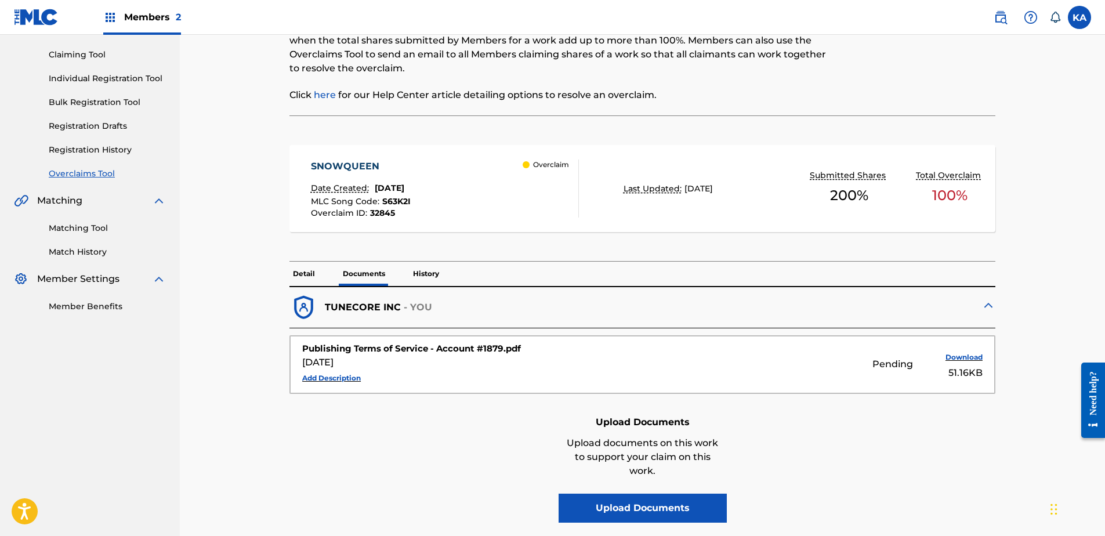
click at [303, 271] on p "Detail" at bounding box center [303, 274] width 29 height 24
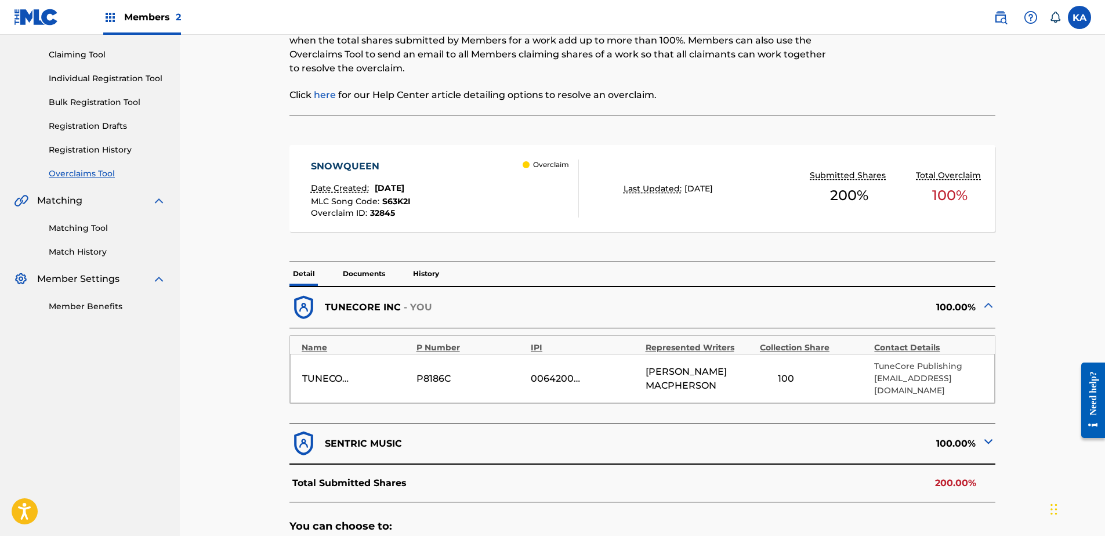
click at [358, 269] on p "Documents" at bounding box center [363, 274] width 49 height 24
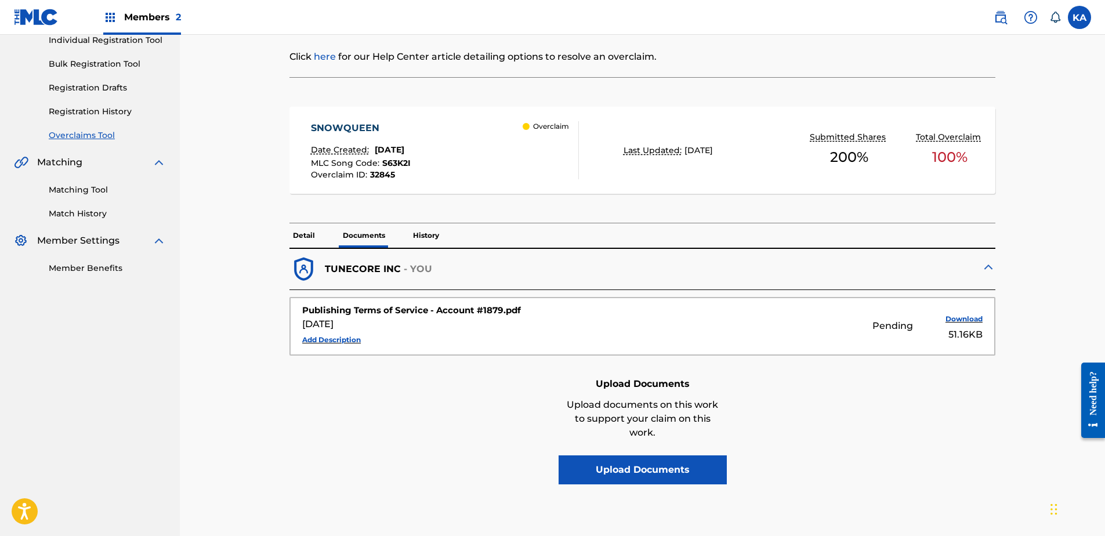
scroll to position [174, 0]
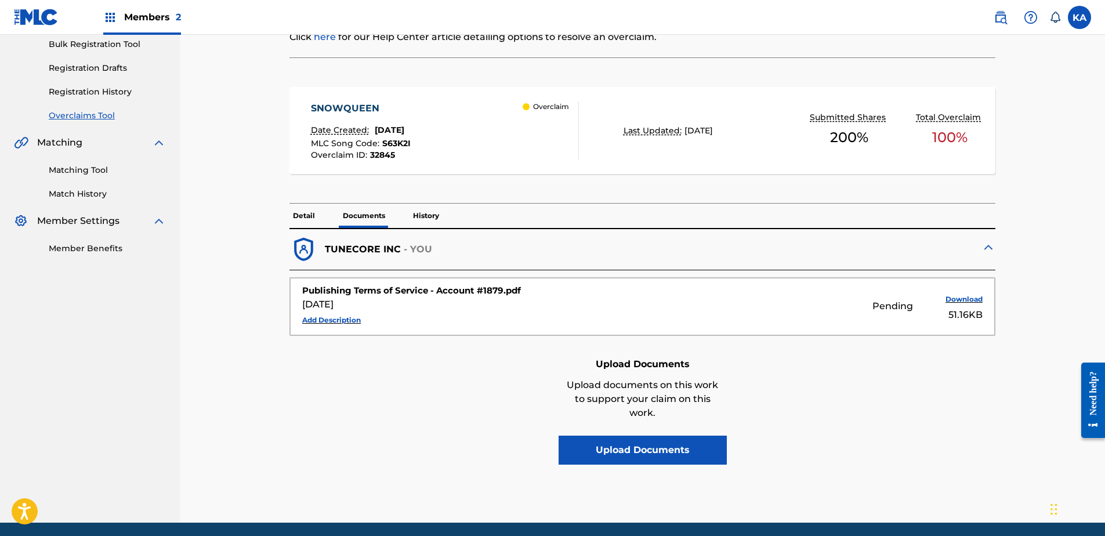
click at [306, 213] on p "Detail" at bounding box center [303, 216] width 29 height 24
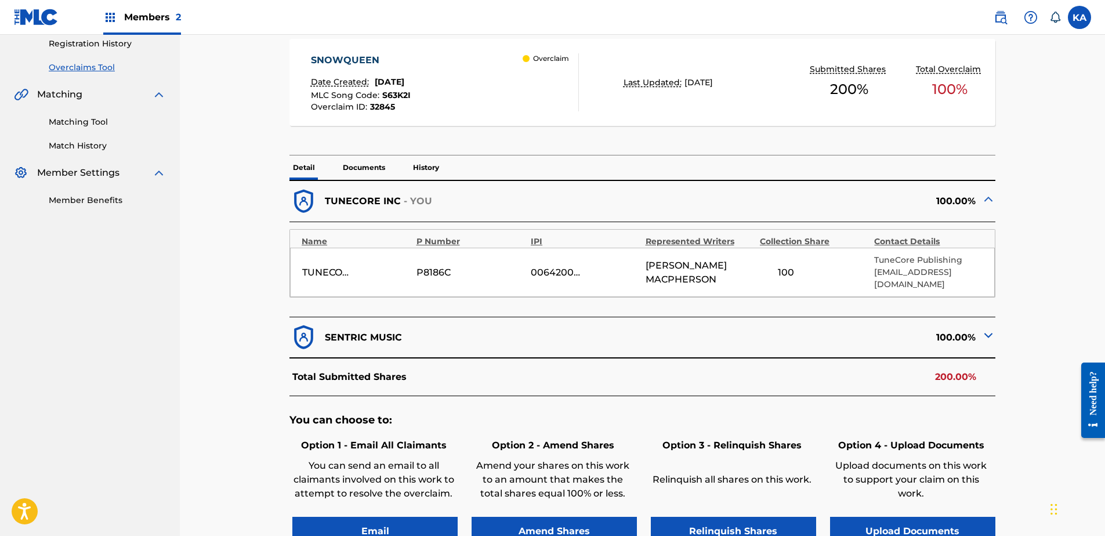
scroll to position [348, 0]
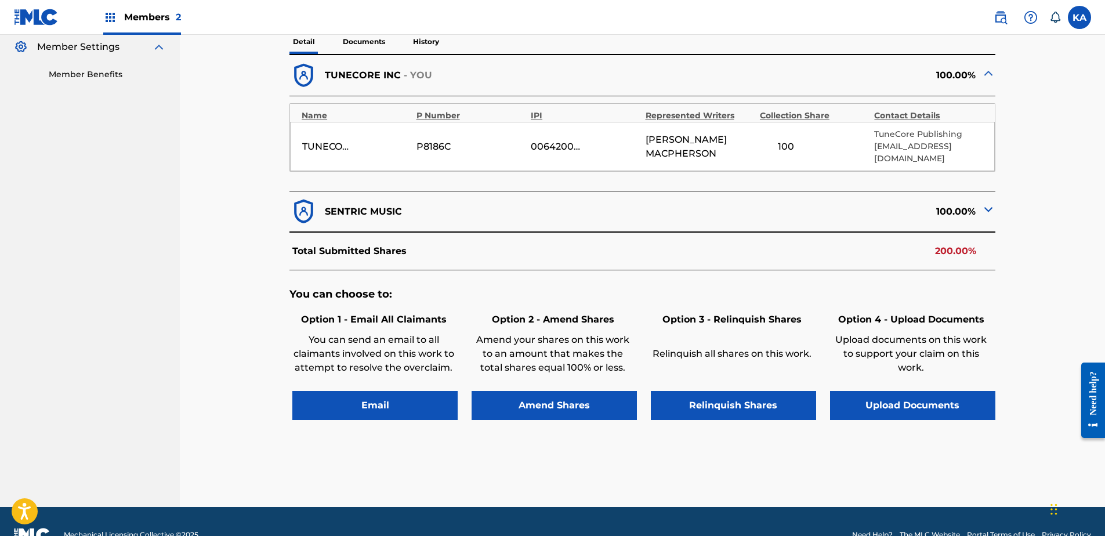
click at [880, 396] on button "Upload Documents" at bounding box center [912, 405] width 165 height 29
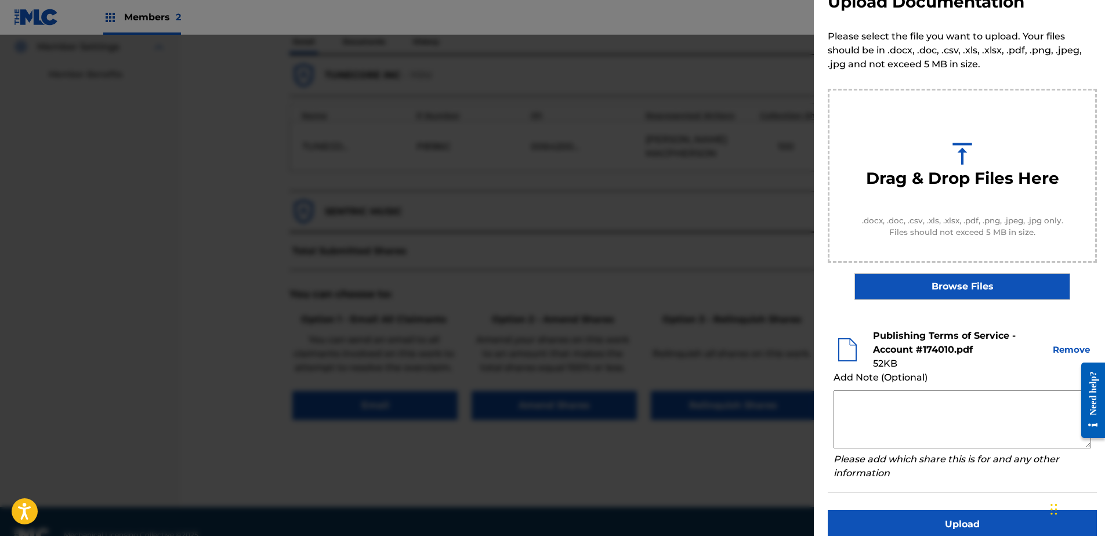
scroll to position [53, 0]
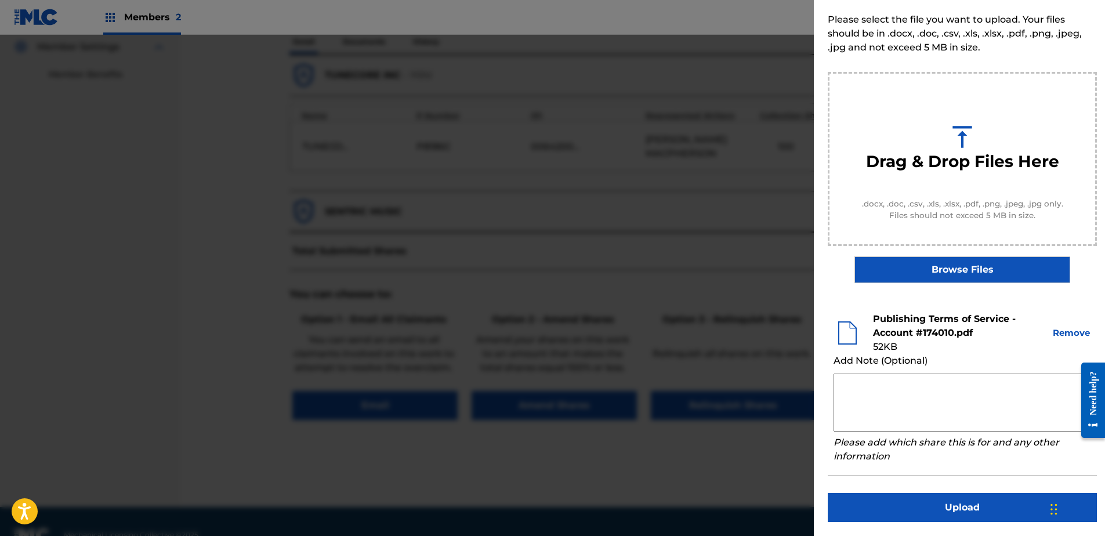
click at [987, 502] on button "Upload" at bounding box center [961, 507] width 269 height 29
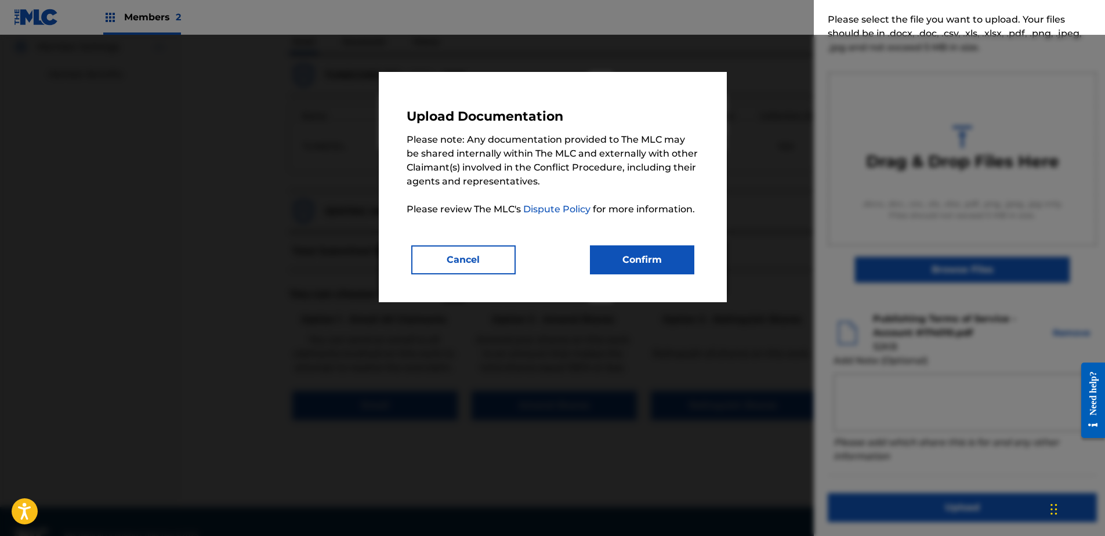
click at [667, 255] on button "Confirm" at bounding box center [642, 259] width 104 height 29
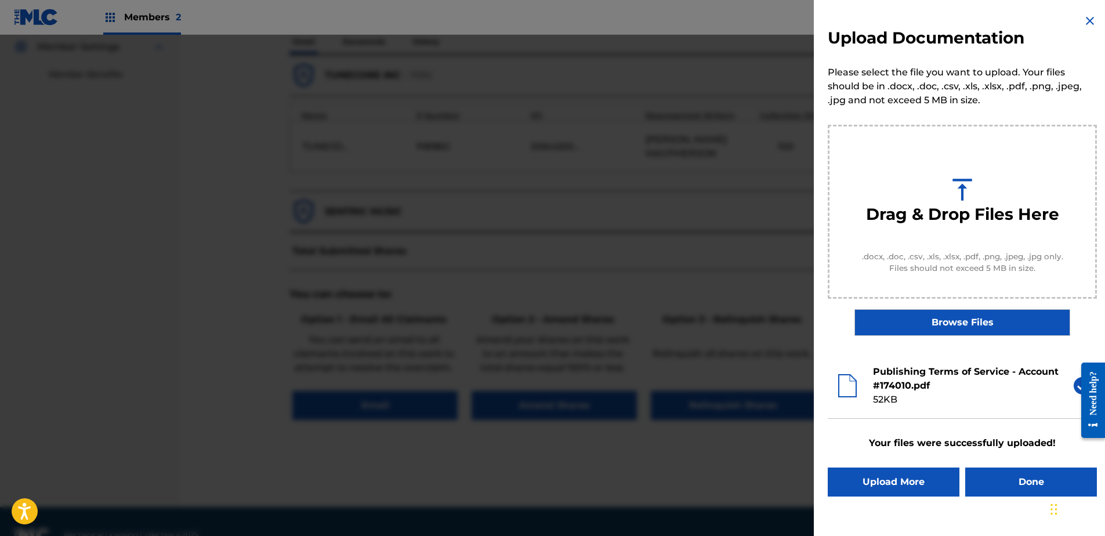
scroll to position [0, 0]
click at [1007, 486] on button "Done" at bounding box center [1031, 481] width 132 height 29
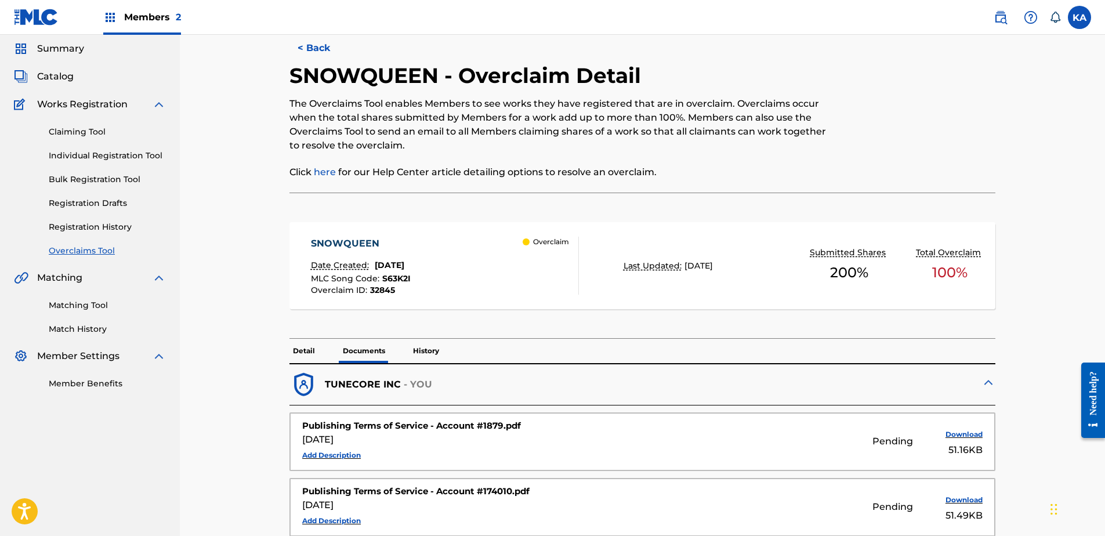
scroll to position [58, 0]
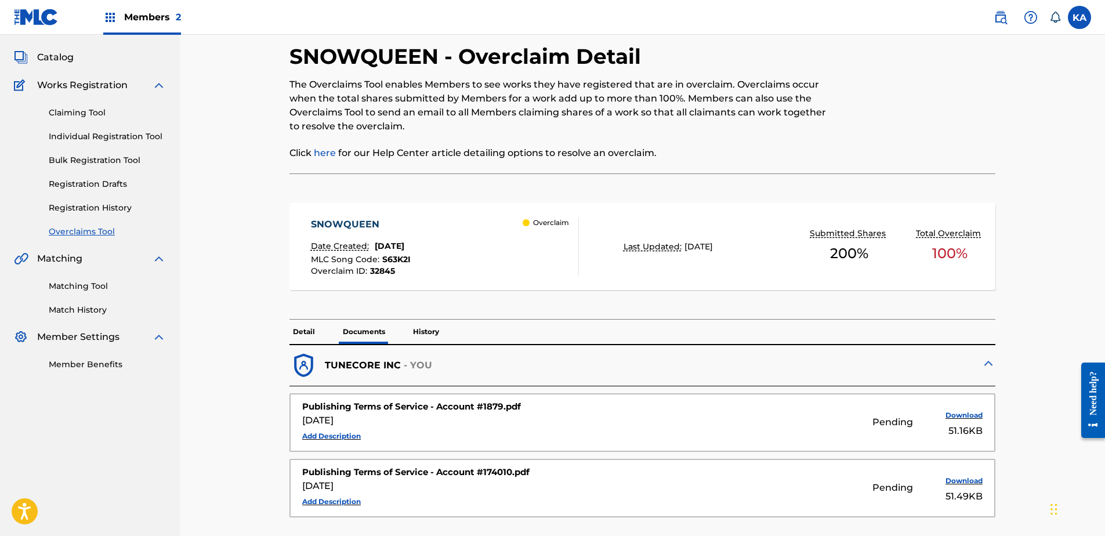
click at [720, 416] on div "Pending Download 51.16KB" at bounding box center [813, 421] width 337 height 31
click at [329, 432] on button "Add Description" at bounding box center [331, 435] width 59 height 17
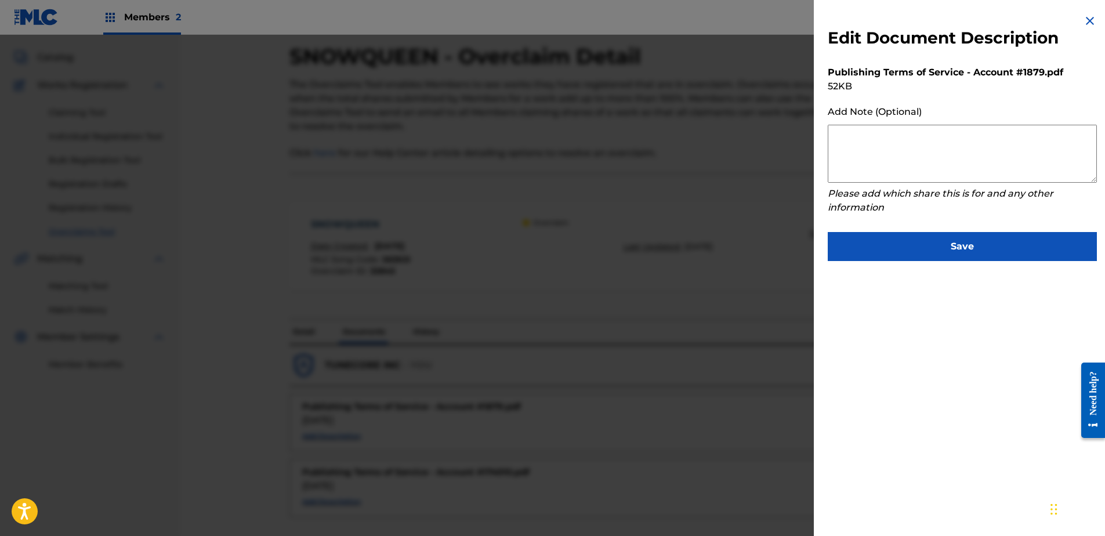
click at [925, 148] on textarea at bounding box center [961, 154] width 269 height 58
click at [864, 144] on textarea at bounding box center [961, 154] width 269 height 58
type textarea "T"
type textarea "Please do not refer to this document, the wrong PDF file was uploaded."
click at [979, 243] on button "Save" at bounding box center [961, 246] width 269 height 29
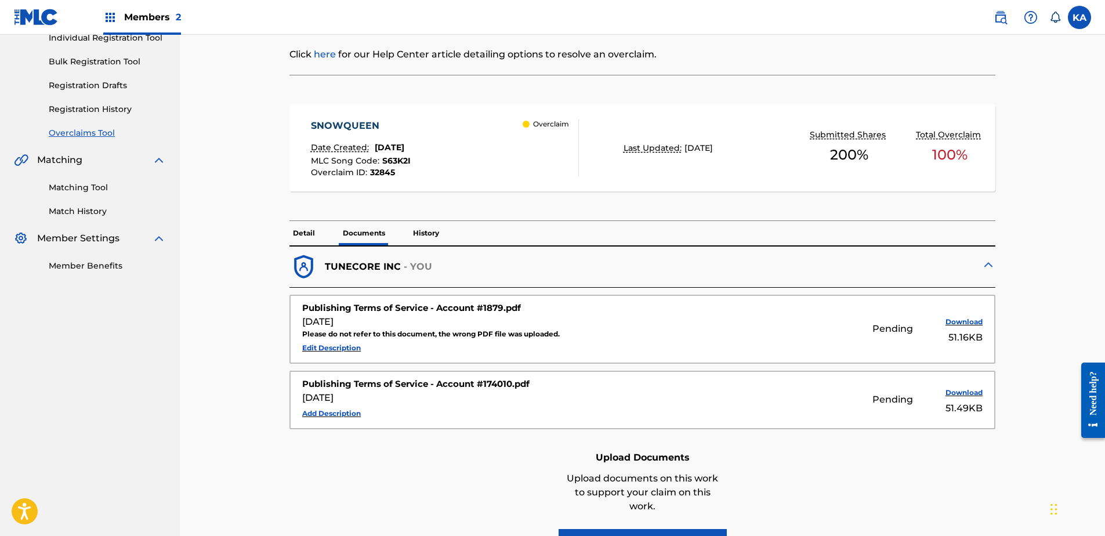
scroll to position [174, 0]
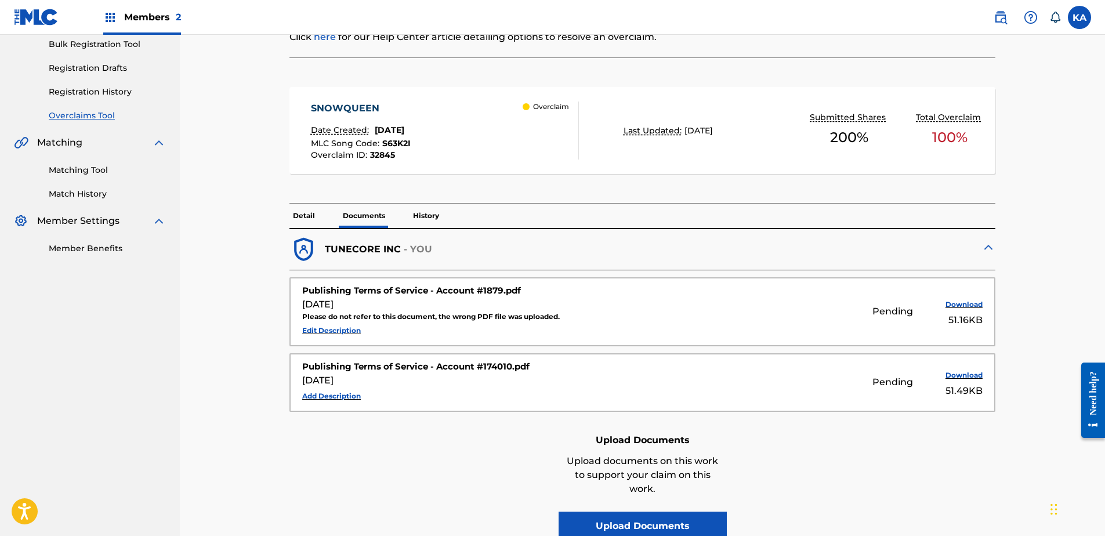
click at [349, 325] on button "Edit Description" at bounding box center [331, 330] width 59 height 17
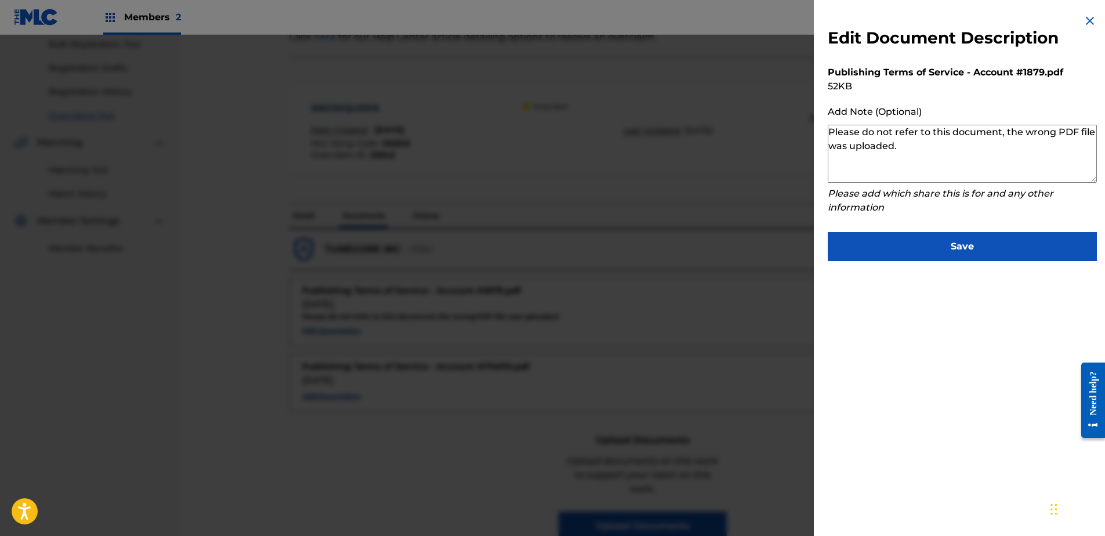
click at [1052, 134] on textarea "Please do not refer to this document, the wrong PDF file was uploaded." at bounding box center [961, 154] width 269 height 58
type textarea "Please do not refer to this document, the incorrect PDF file was uploaded."
click at [974, 241] on button "Save" at bounding box center [961, 246] width 269 height 29
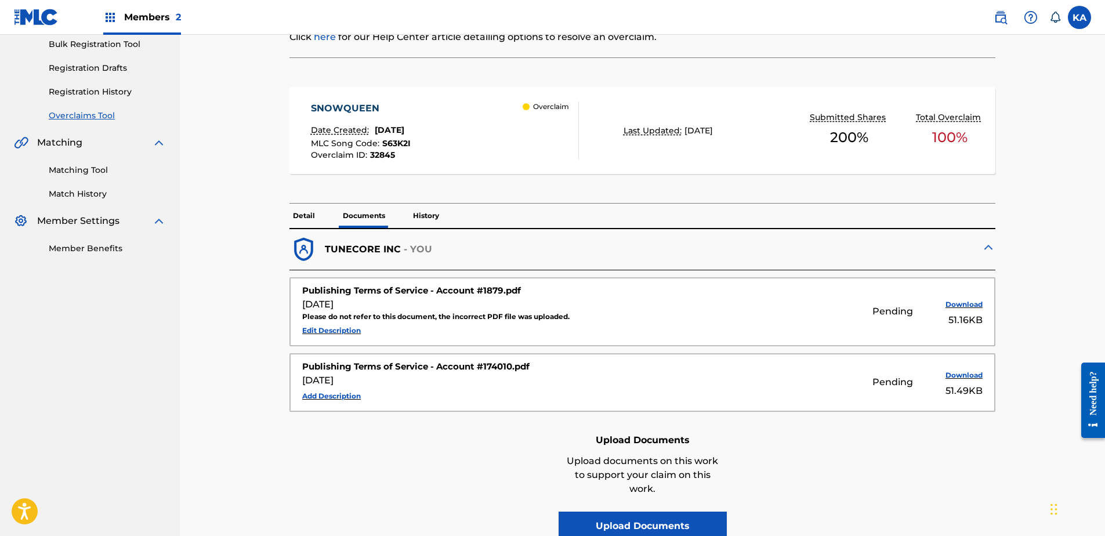
scroll to position [116, 0]
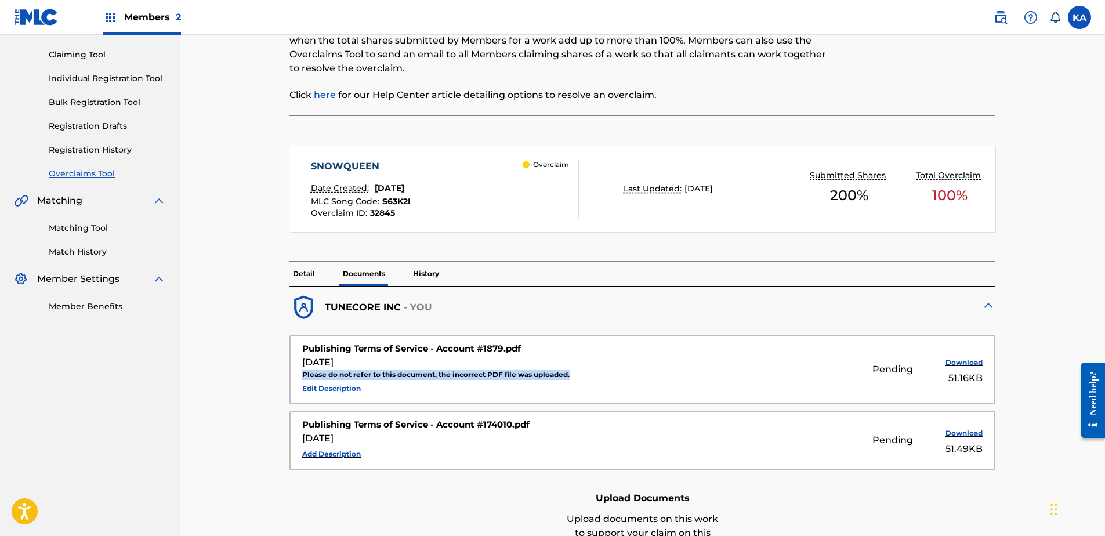
drag, startPoint x: 302, startPoint y: 373, endPoint x: 587, endPoint y: 375, distance: 284.7
click at [587, 375] on div "Please do not refer to this document, the incorrect PDF file was uploaded." at bounding box center [470, 374] width 337 height 10
copy div "Please do not refer to this document, the incorrect PDF file was uploaded."
drag, startPoint x: 226, startPoint y: 326, endPoint x: 218, endPoint y: 332, distance: 9.2
click at [226, 326] on div "< Back SNOWQUEEN - Overclaim Detail The Overclaims Tool enables Members to see …" at bounding box center [642, 288] width 925 height 738
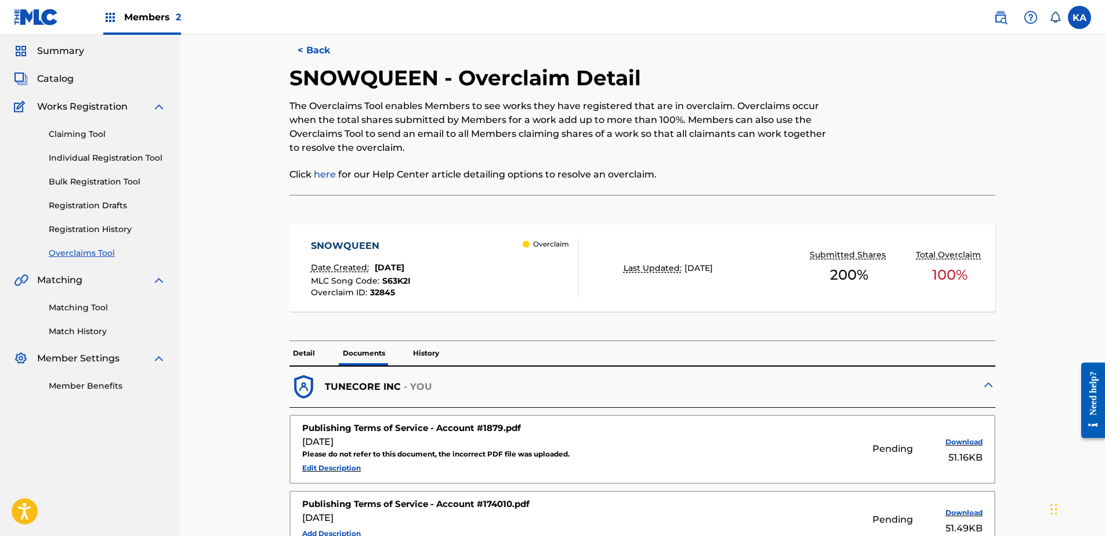
scroll to position [0, 0]
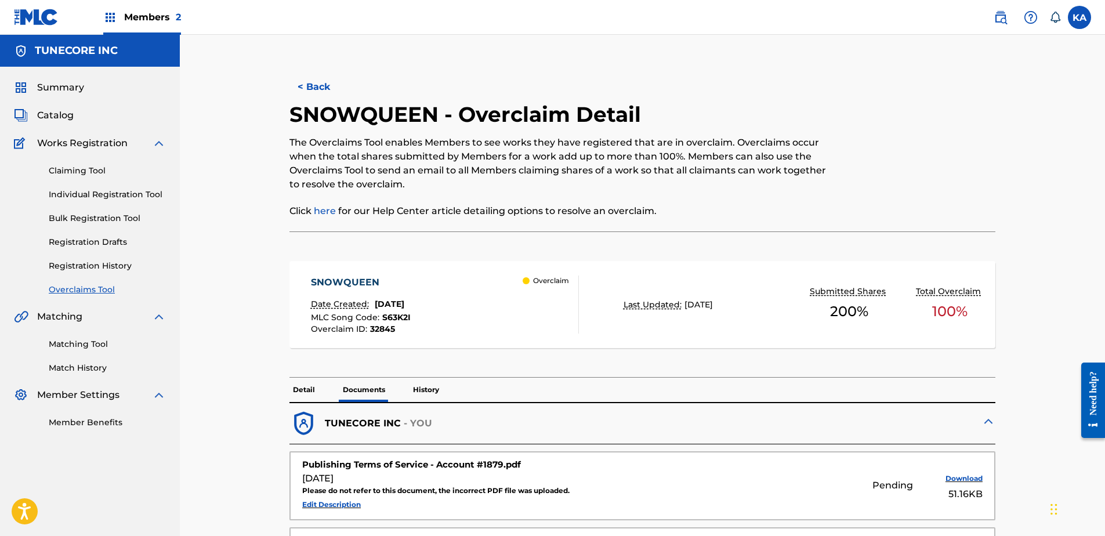
click at [310, 79] on button "< Back" at bounding box center [324, 86] width 70 height 29
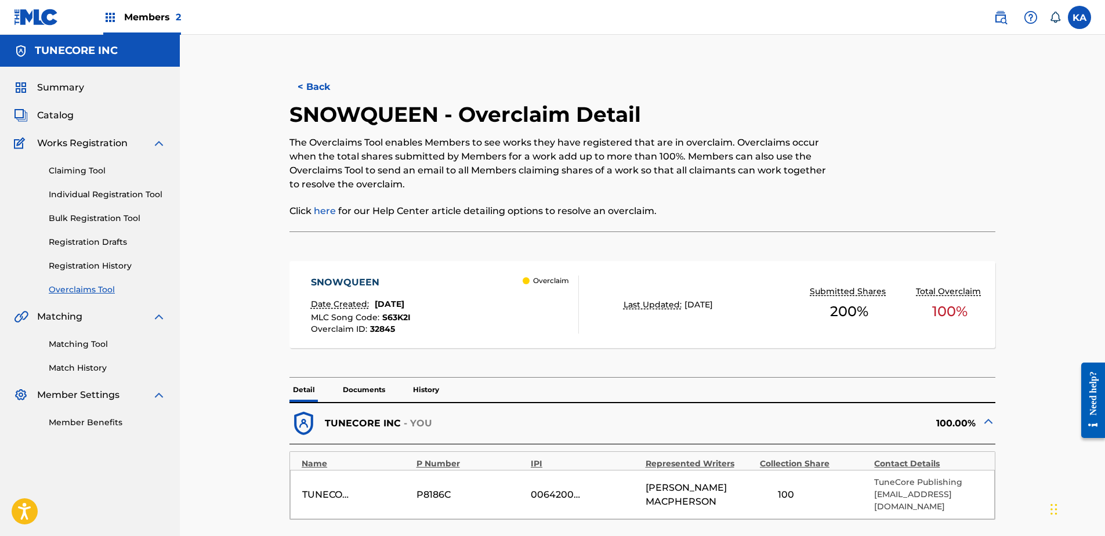
click at [313, 83] on button "< Back" at bounding box center [324, 86] width 70 height 29
click at [304, 80] on button "< Back" at bounding box center [324, 86] width 70 height 29
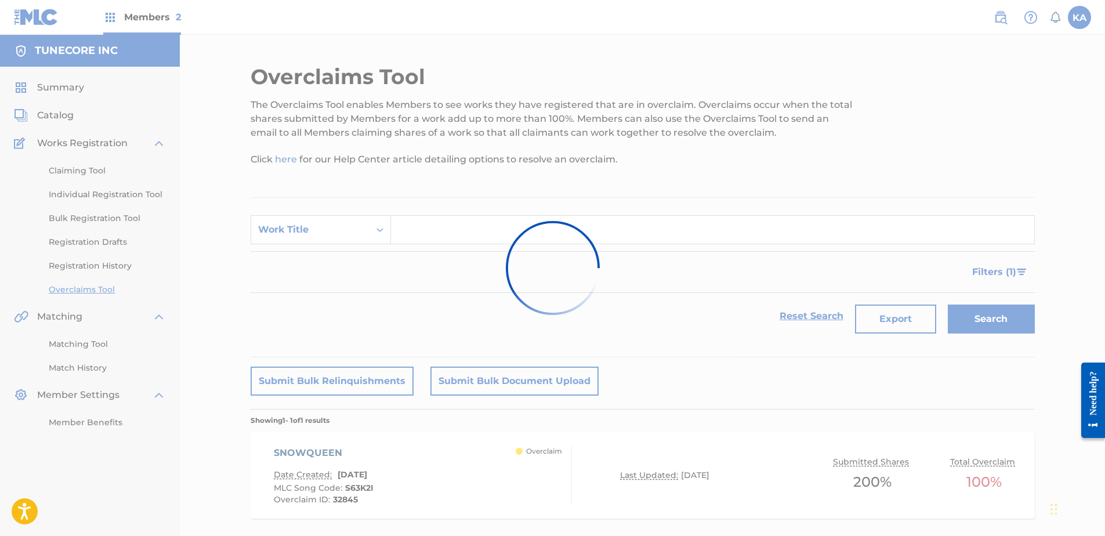
scroll to position [58, 0]
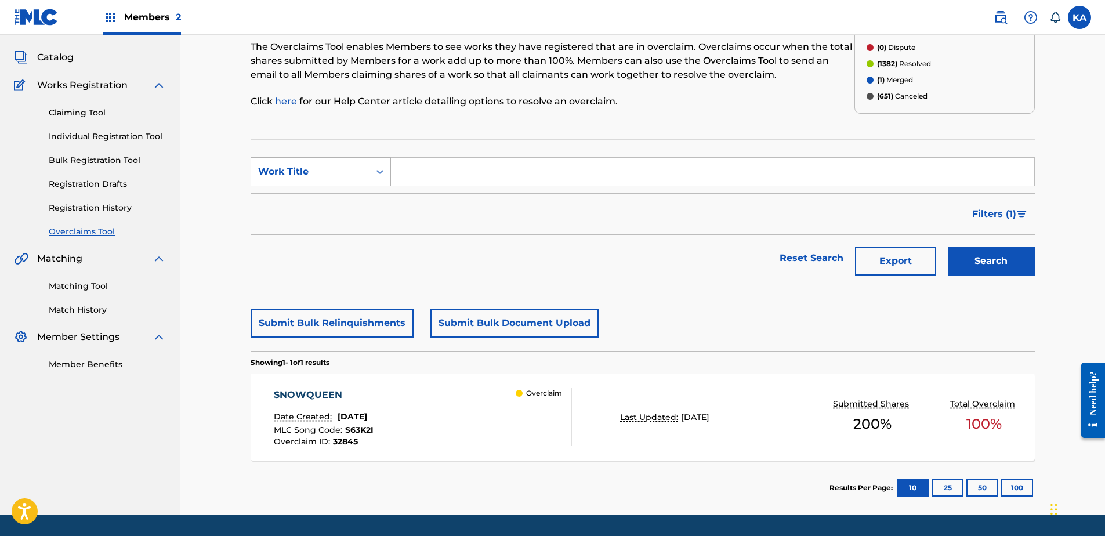
click at [357, 177] on div "Work Title" at bounding box center [310, 172] width 104 height 14
click at [333, 220] on div "Overclaim ID" at bounding box center [320, 229] width 139 height 29
click at [400, 171] on input "Search Form" at bounding box center [712, 172] width 643 height 28
paste input "32843"
type input "32843"
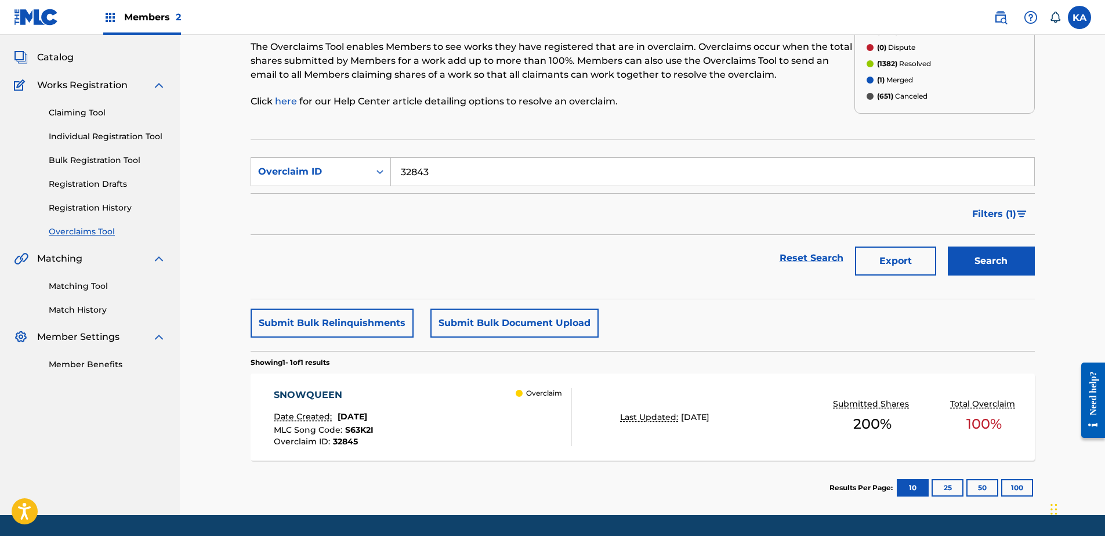
click at [1011, 252] on button "Search" at bounding box center [990, 260] width 87 height 29
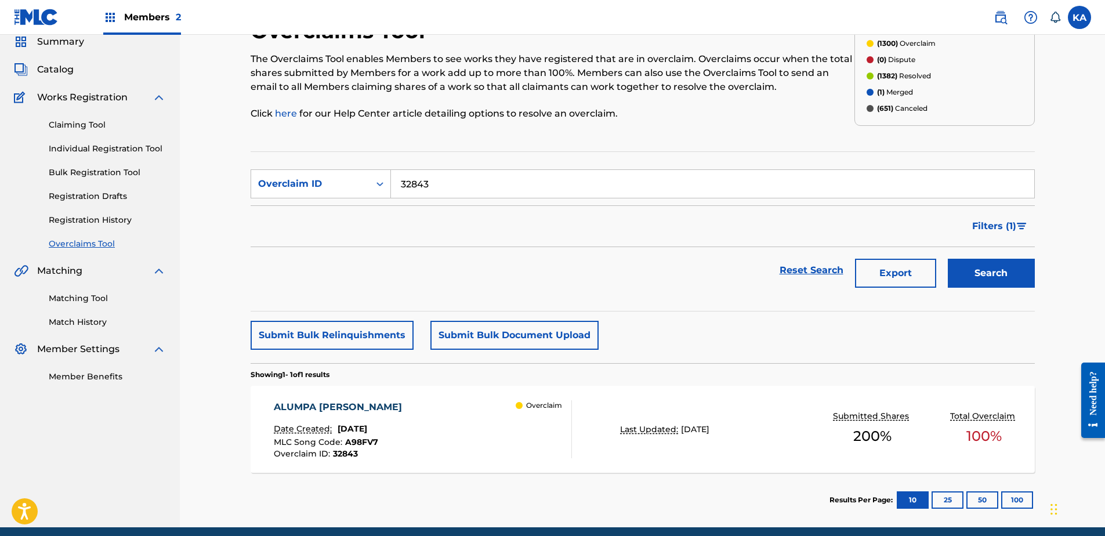
scroll to position [93, 0]
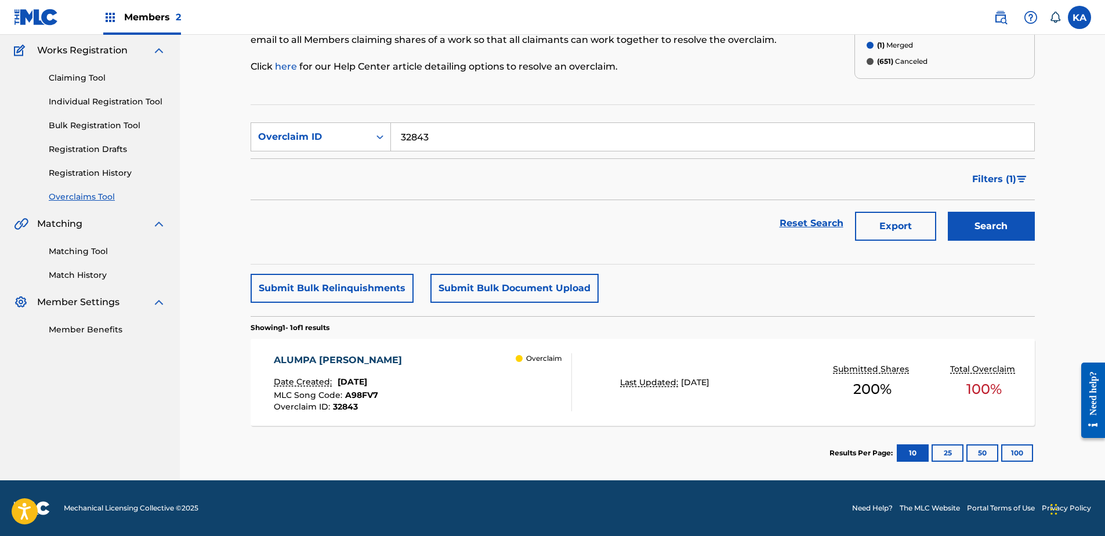
click at [460, 383] on div "ALUMPA LUMPE Date Created: August 20, 2025 MLC Song Code : A98FV7 Overclaim ID …" at bounding box center [423, 382] width 298 height 58
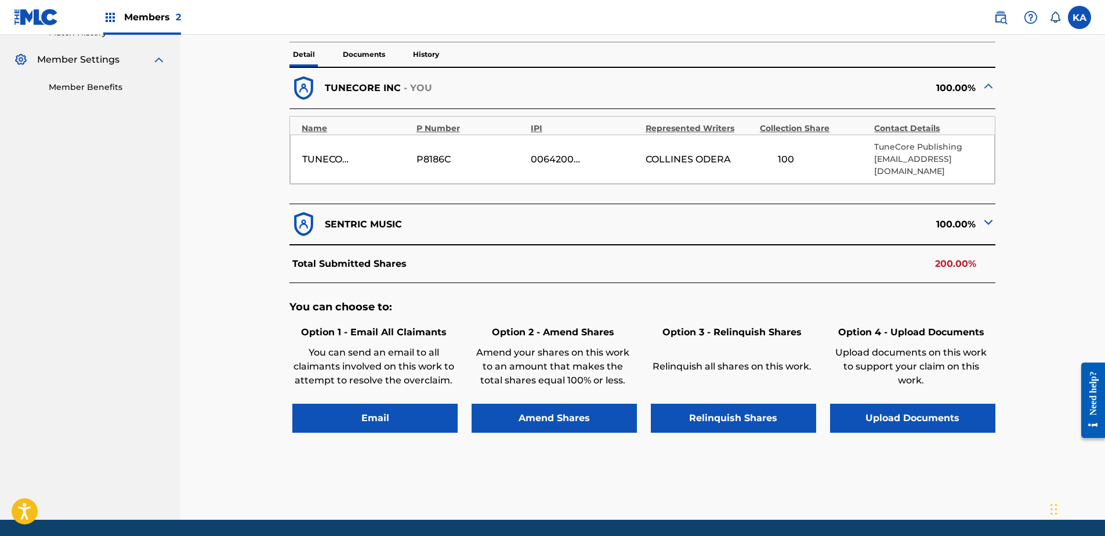
scroll to position [362, 0]
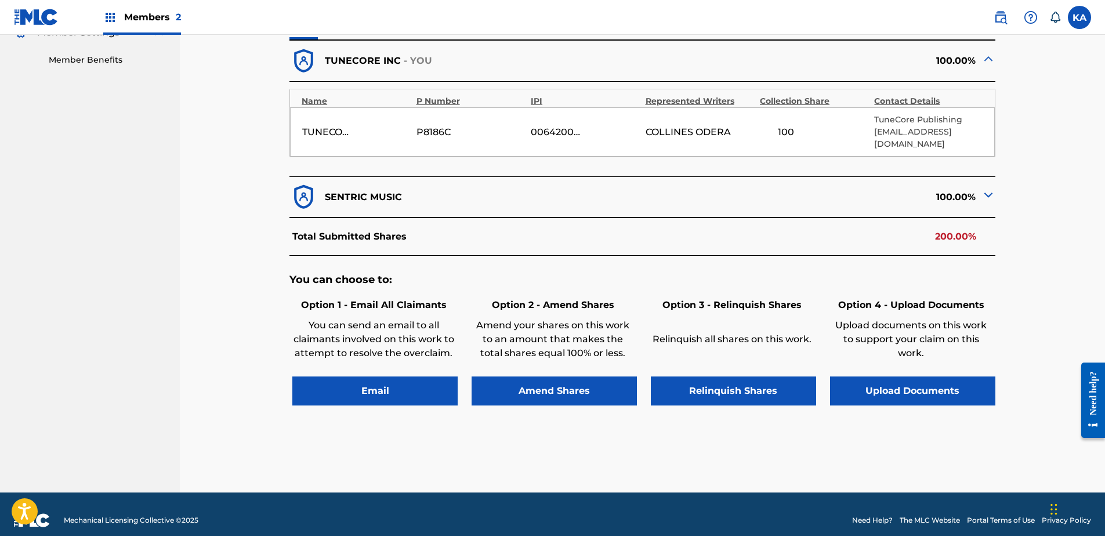
click at [901, 377] on button "Upload Documents" at bounding box center [912, 390] width 165 height 29
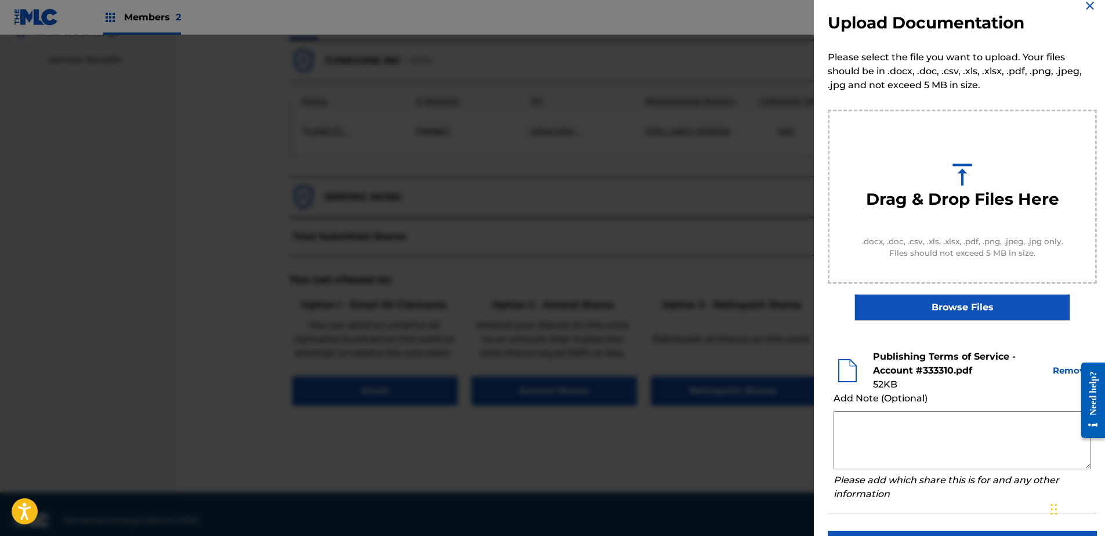
scroll to position [0, 0]
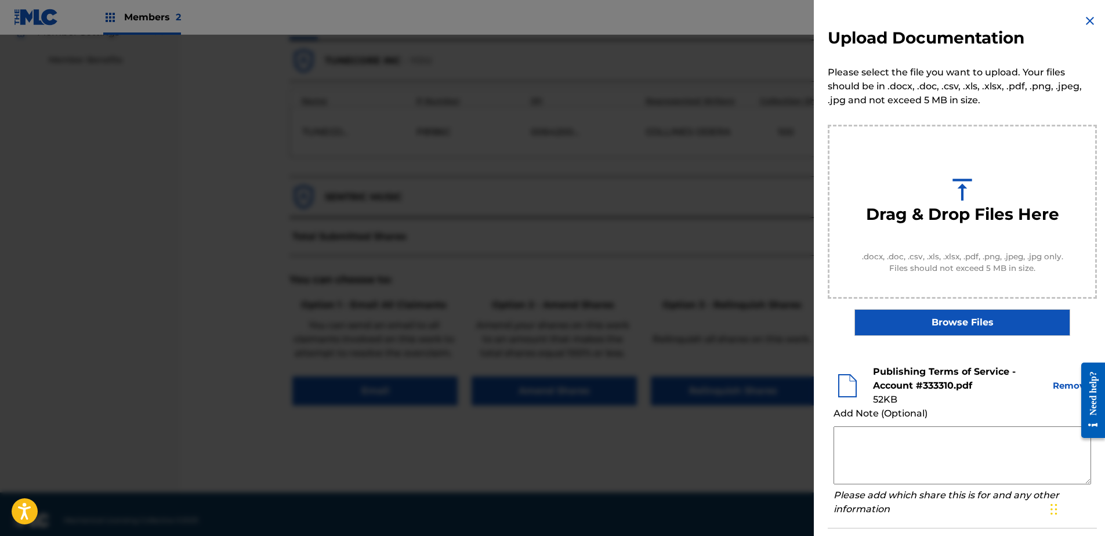
click at [1085, 14] on img at bounding box center [1090, 21] width 14 height 14
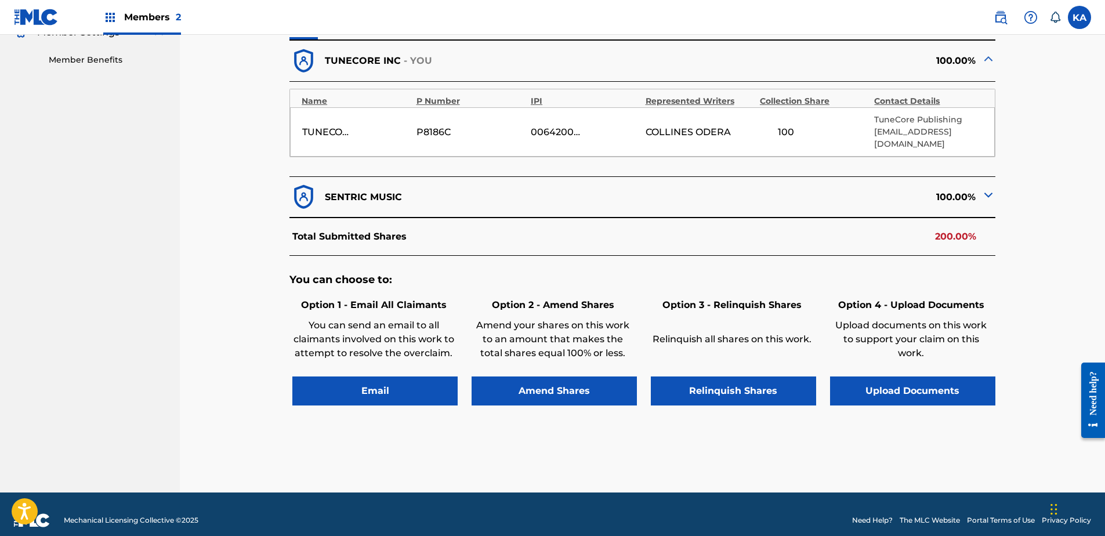
click at [949, 376] on button "Upload Documents" at bounding box center [912, 390] width 165 height 29
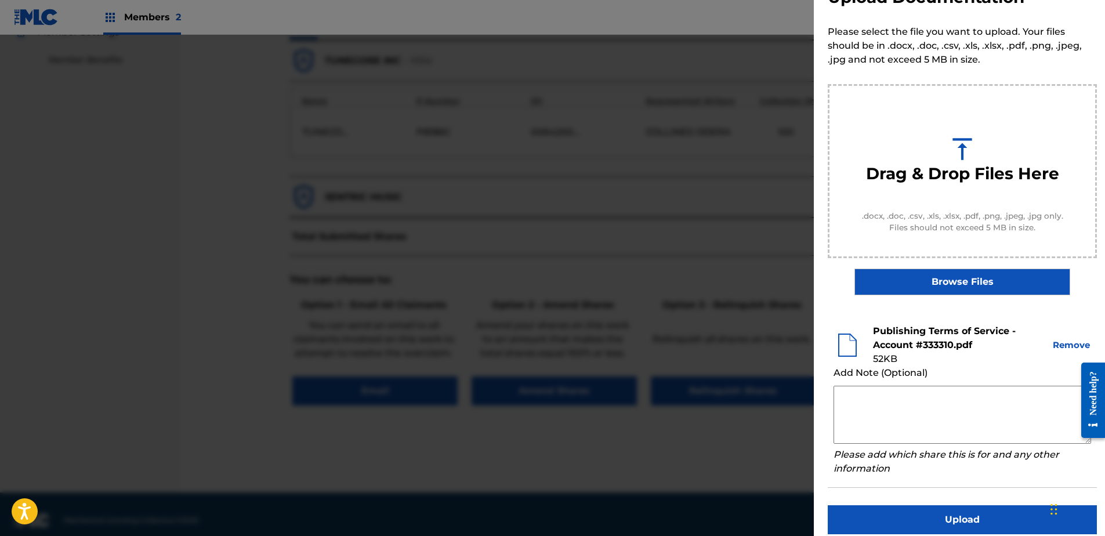
scroll to position [53, 0]
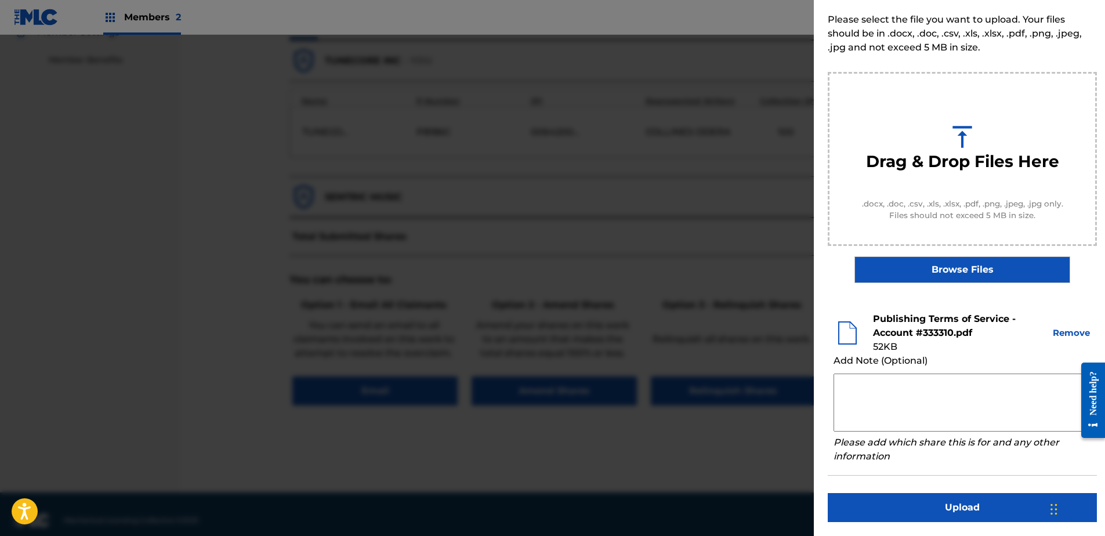
click at [959, 509] on button "Upload" at bounding box center [961, 507] width 269 height 29
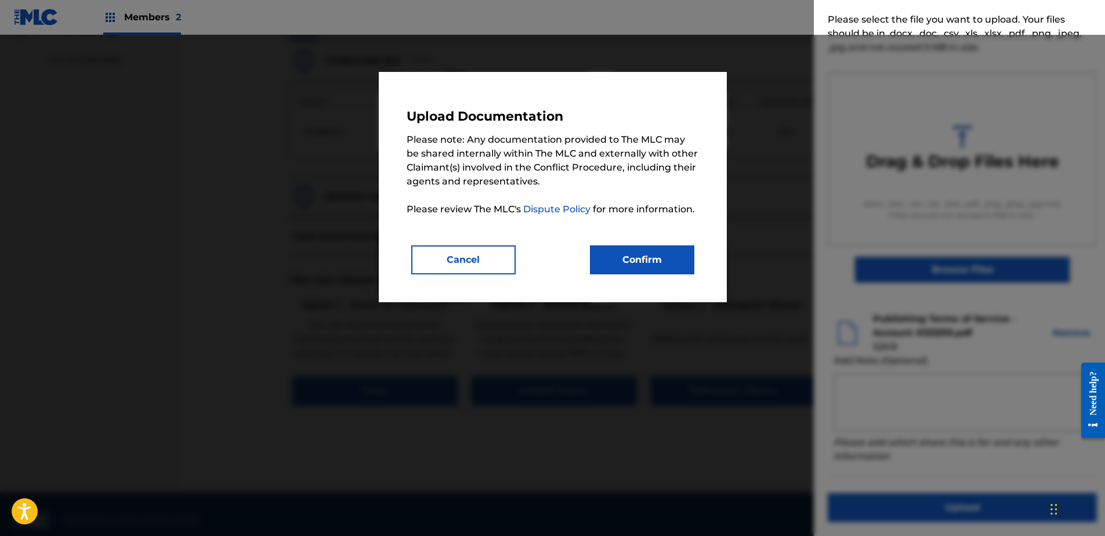
click at [656, 249] on button "Confirm" at bounding box center [642, 259] width 104 height 29
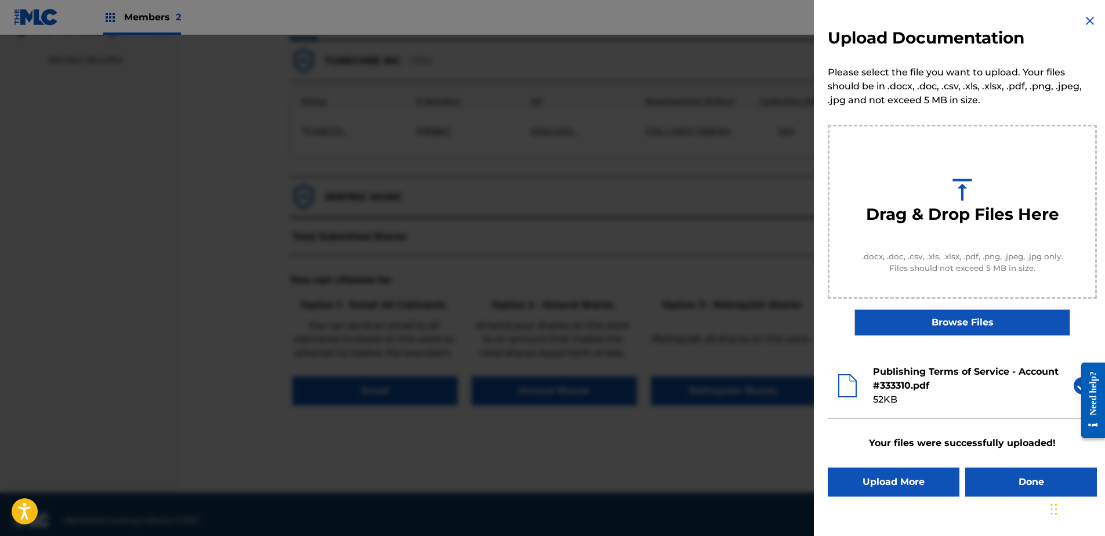
scroll to position [0, 0]
click at [993, 483] on button "Done" at bounding box center [1031, 481] width 132 height 29
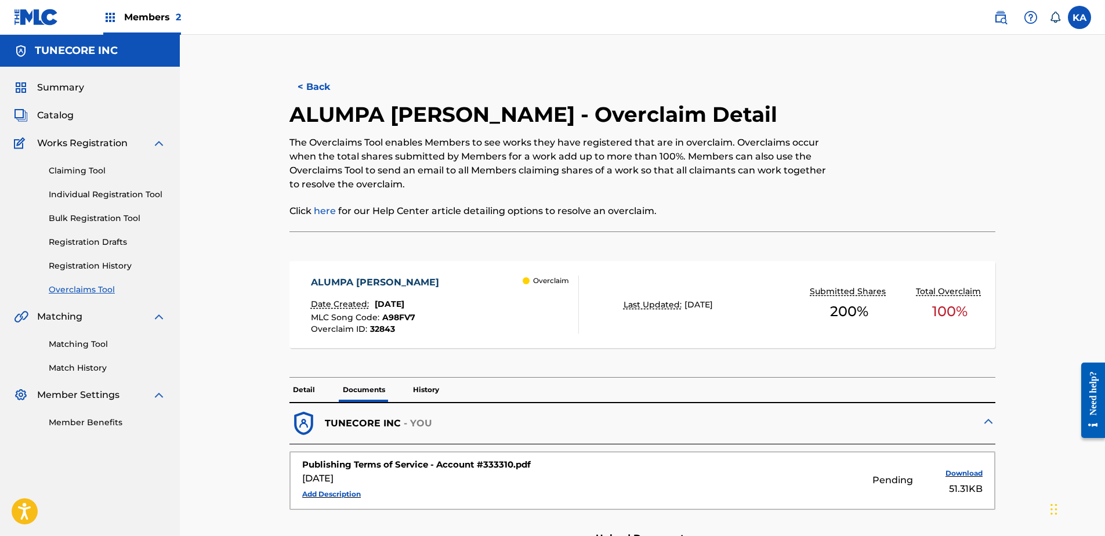
click at [324, 83] on button "< Back" at bounding box center [324, 86] width 70 height 29
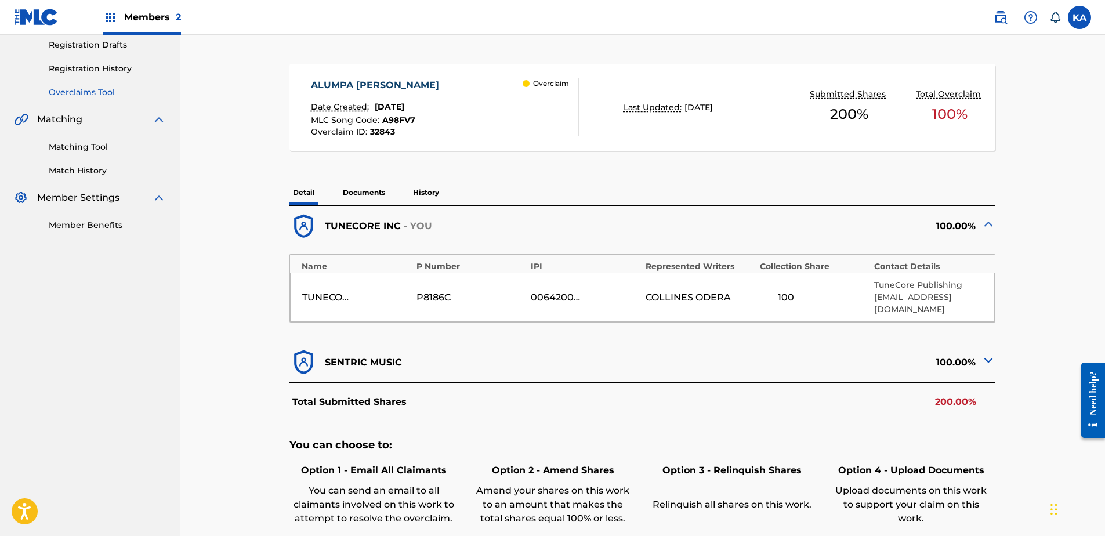
scroll to position [216, 0]
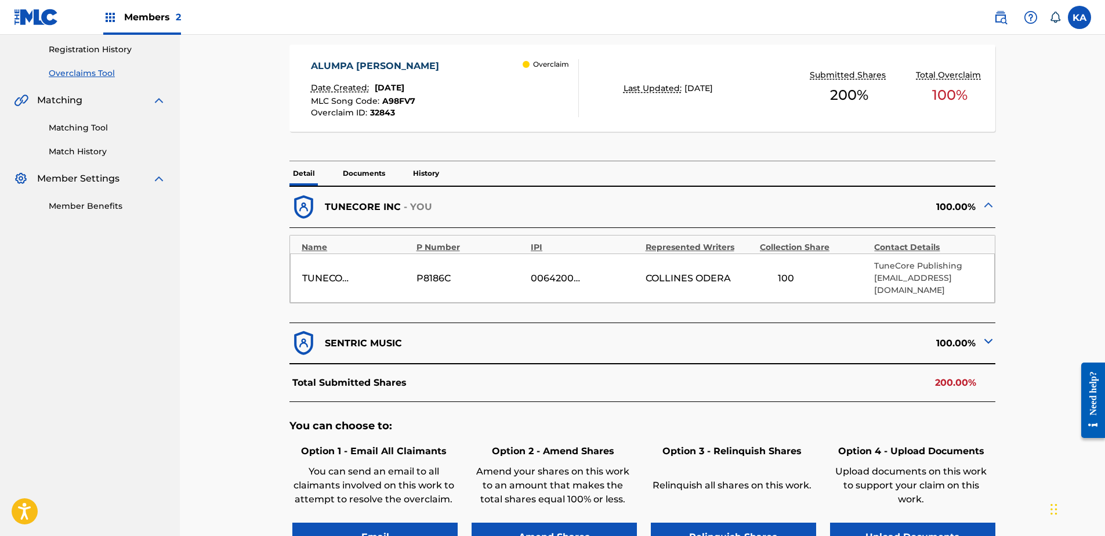
click at [395, 95] on div "Date Created: August 20, 2025" at bounding box center [378, 89] width 134 height 15
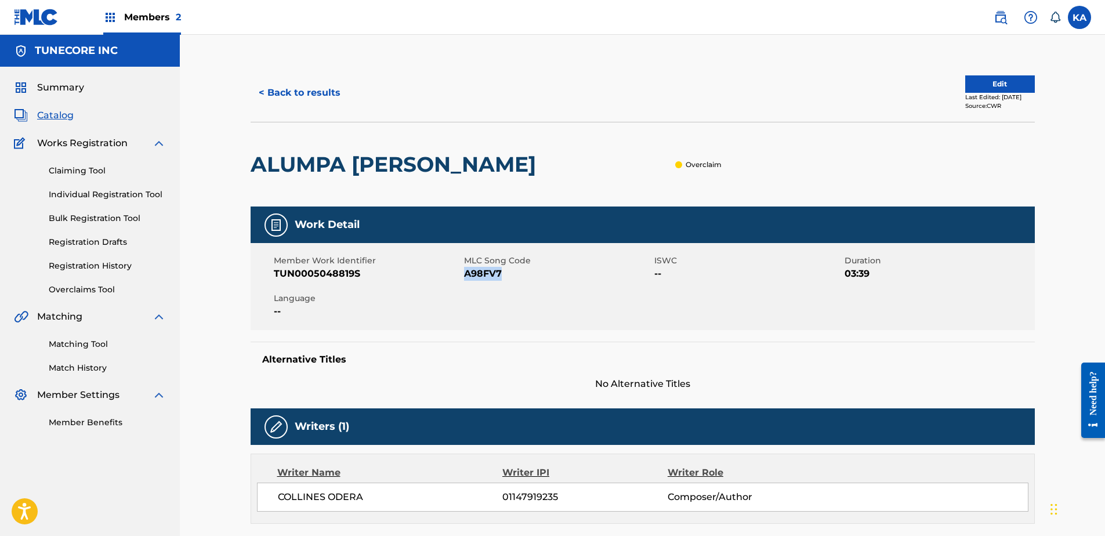
drag, startPoint x: 503, startPoint y: 271, endPoint x: 464, endPoint y: 274, distance: 38.9
click at [464, 274] on span "A98FV7" at bounding box center [557, 274] width 187 height 14
drag, startPoint x: 464, startPoint y: 274, endPoint x: 476, endPoint y: 275, distance: 12.2
copy span "A98FV7"
click at [291, 86] on button "< Back to results" at bounding box center [299, 92] width 98 height 29
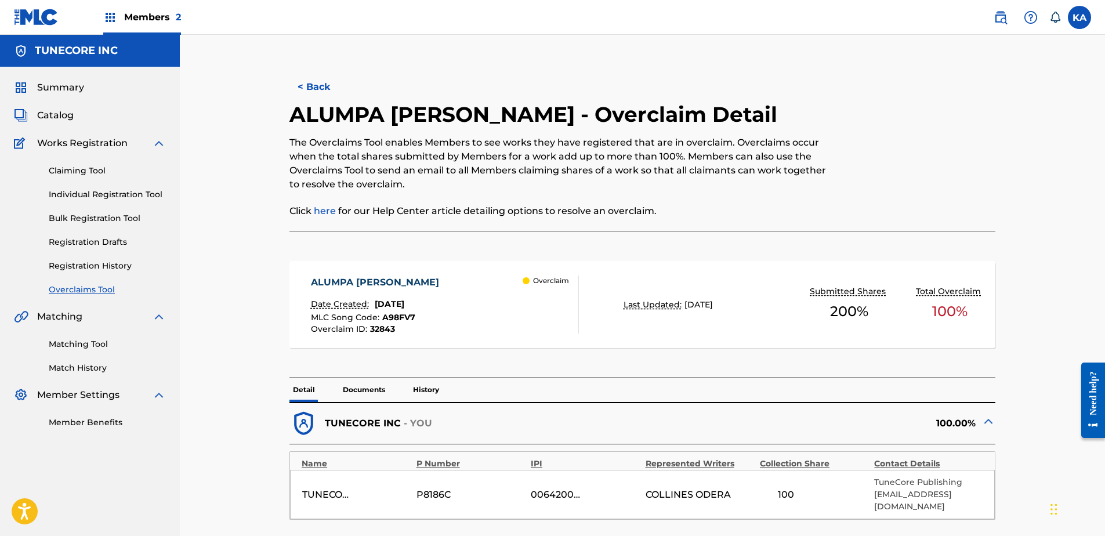
click at [318, 89] on button "< Back" at bounding box center [324, 86] width 70 height 29
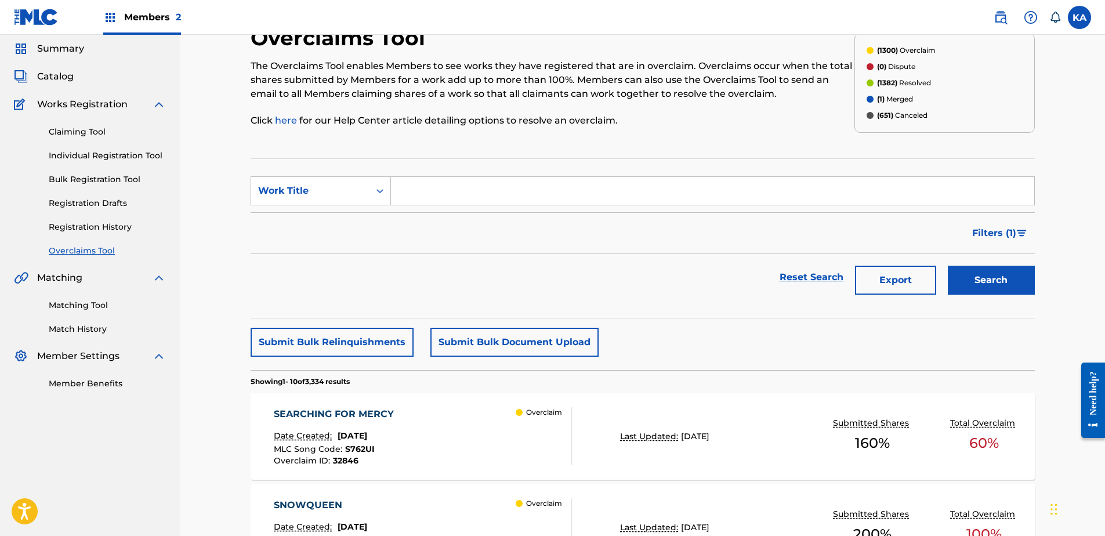
scroll to position [58, 0]
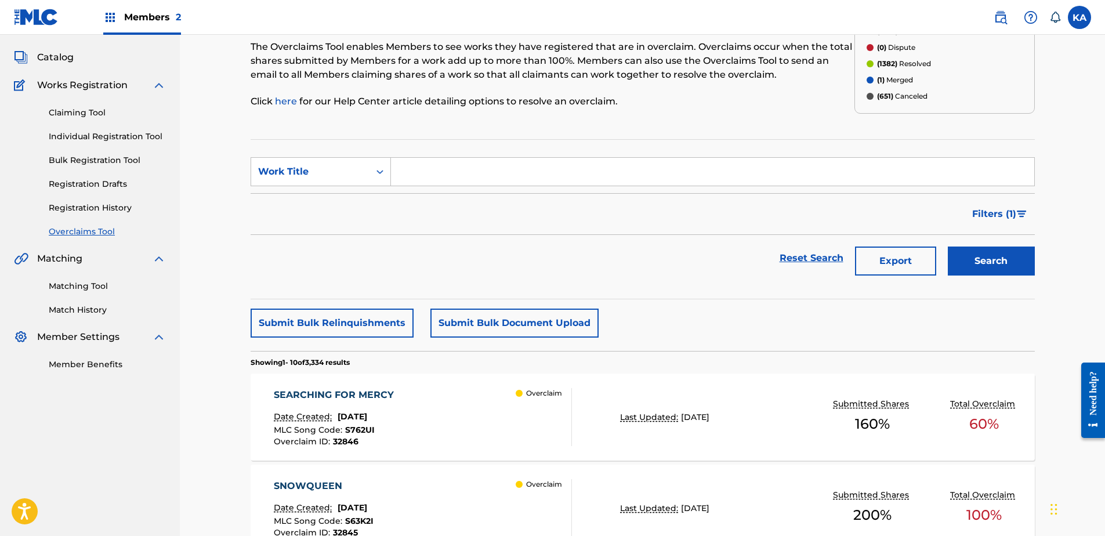
click at [475, 169] on input "Search Form" at bounding box center [712, 172] width 643 height 28
drag, startPoint x: 473, startPoint y: 169, endPoint x: 361, endPoint y: 159, distance: 111.8
click at [361, 159] on div "Work Title" at bounding box center [320, 171] width 140 height 29
click at [364, 162] on div "Work Title" at bounding box center [310, 172] width 118 height 22
click at [367, 165] on div "Work Title" at bounding box center [310, 172] width 118 height 22
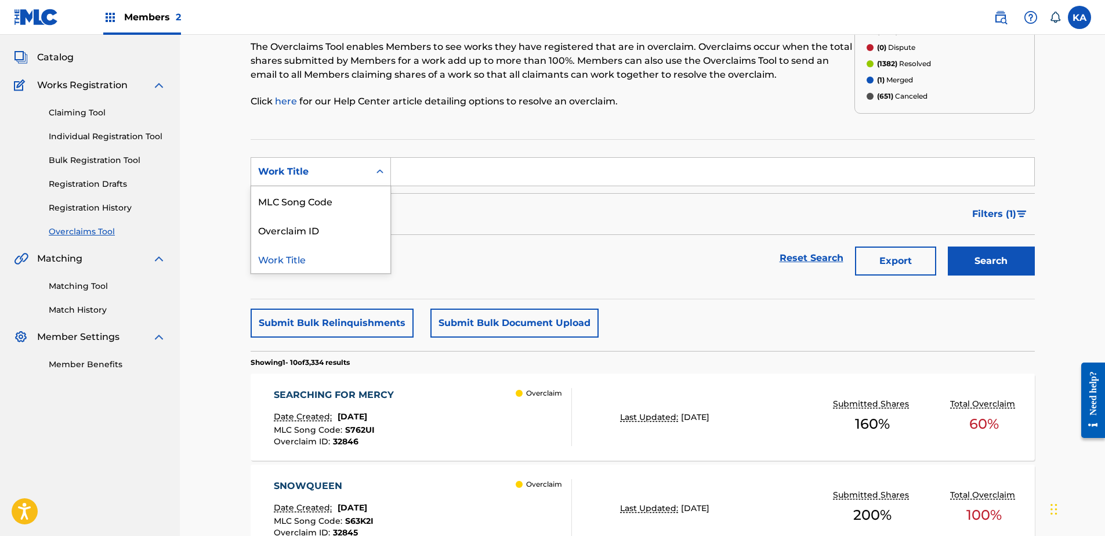
drag, startPoint x: 332, startPoint y: 206, endPoint x: 328, endPoint y: 177, distance: 28.6
click at [327, 180] on div "Work Title" at bounding box center [310, 172] width 118 height 22
click at [319, 210] on div "MLC Song Code" at bounding box center [320, 200] width 139 height 29
click at [401, 177] on input "Search Form" at bounding box center [712, 172] width 643 height 28
paste input "S63KZO"
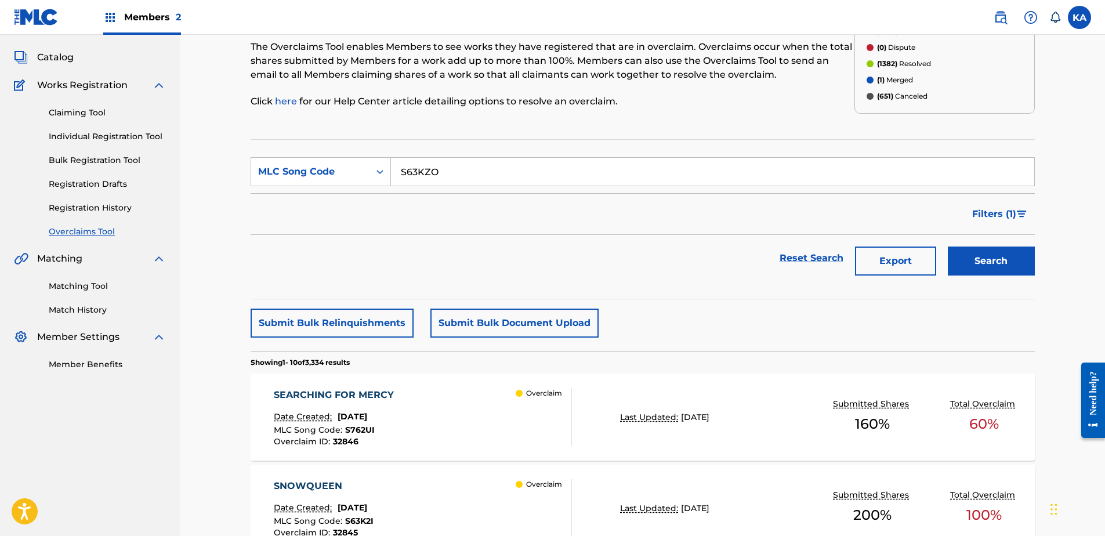
type input "S63KZO"
click at [1001, 256] on button "Search" at bounding box center [990, 260] width 87 height 29
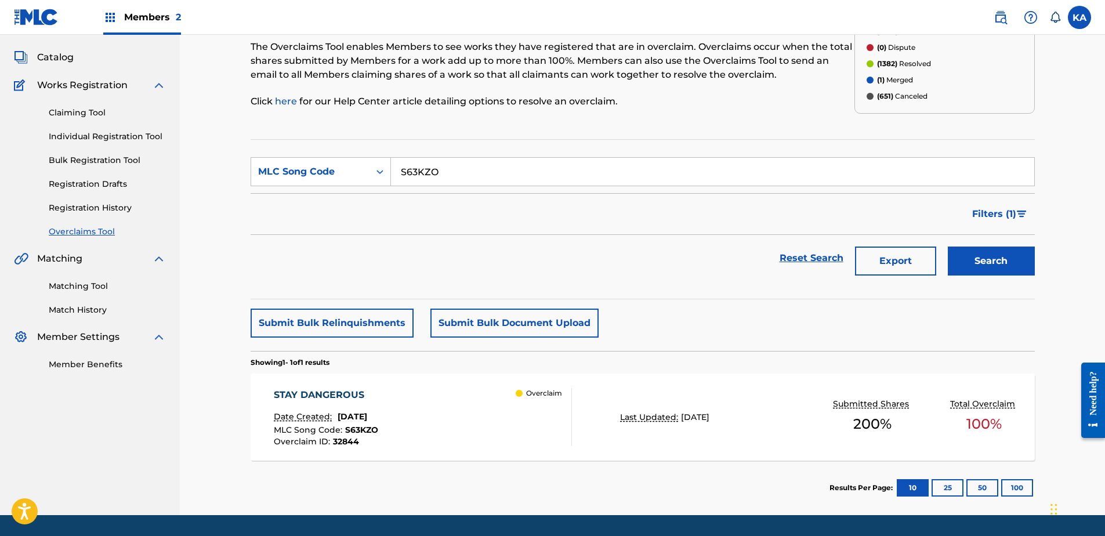
click at [518, 426] on div "Overclaim" at bounding box center [543, 417] width 56 height 58
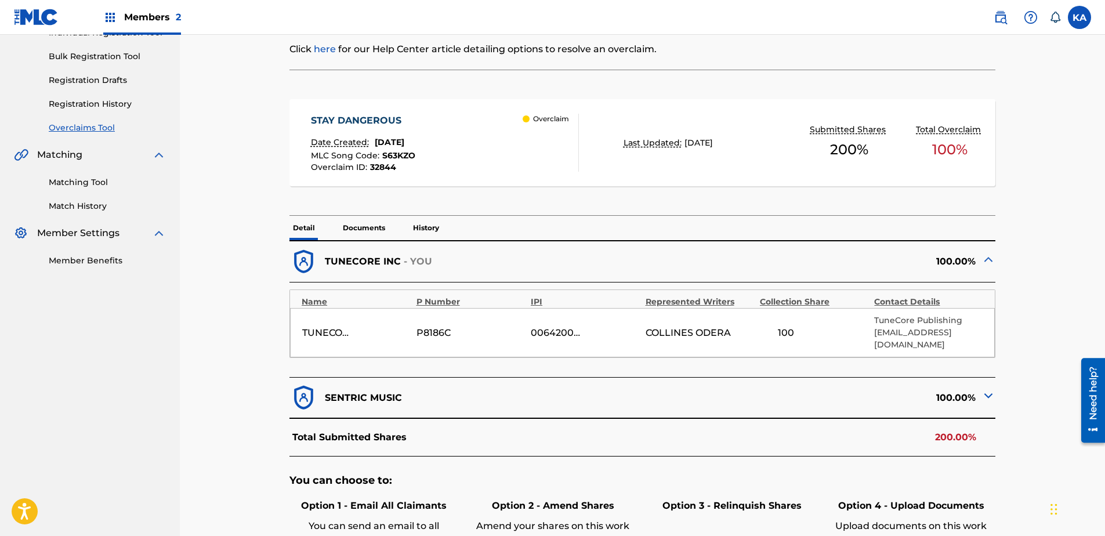
scroll to position [232, 0]
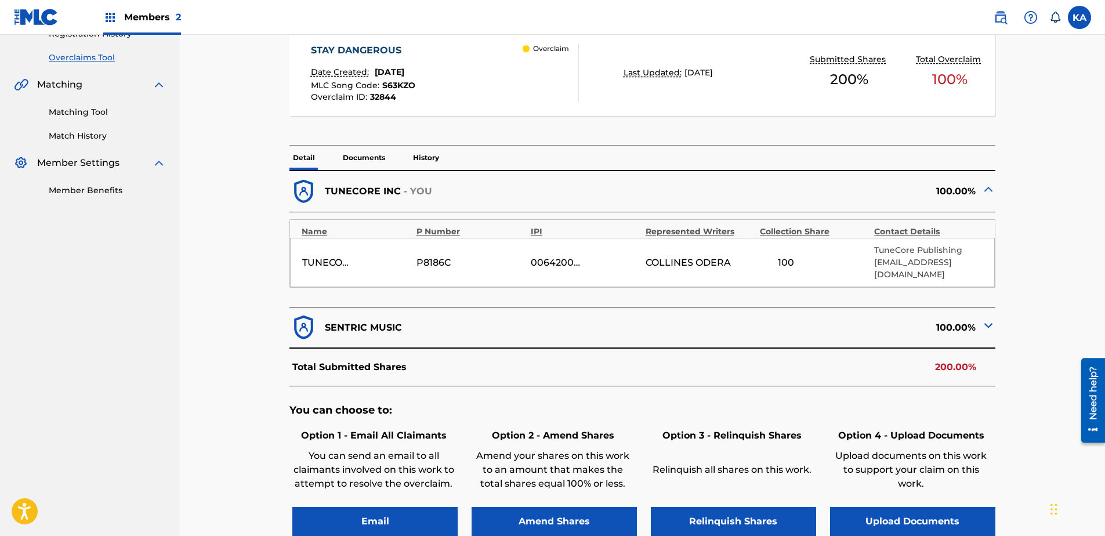
click at [909, 514] on button "Upload Documents" at bounding box center [912, 521] width 165 height 29
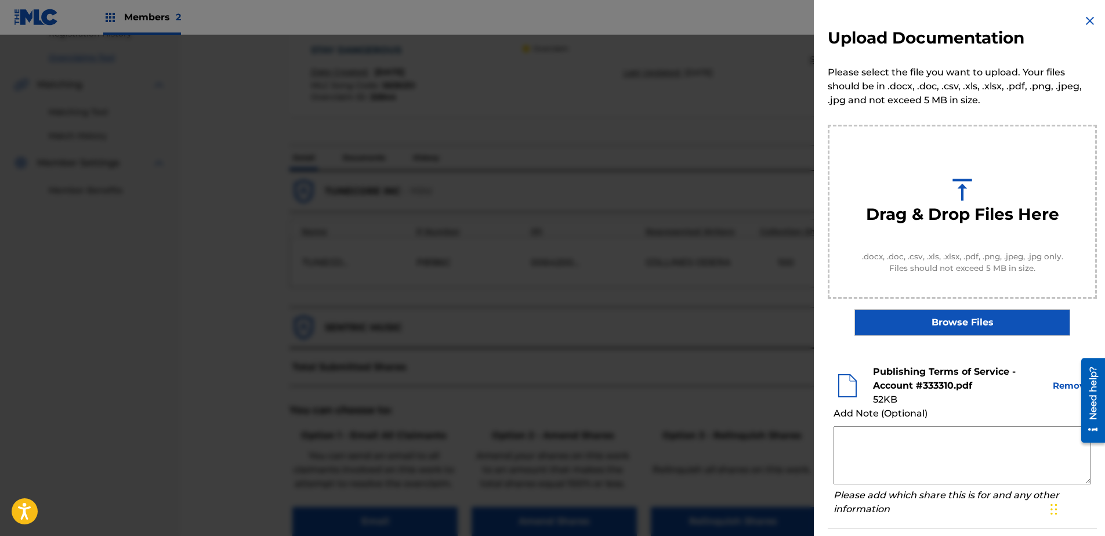
click at [1084, 17] on img at bounding box center [1090, 21] width 14 height 14
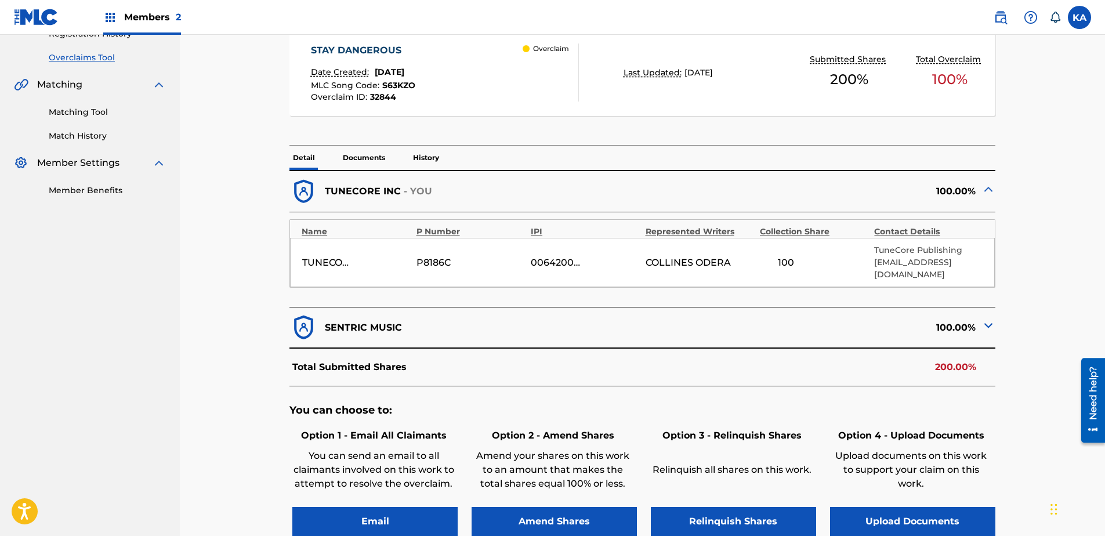
click at [925, 509] on button "Upload Documents" at bounding box center [912, 521] width 165 height 29
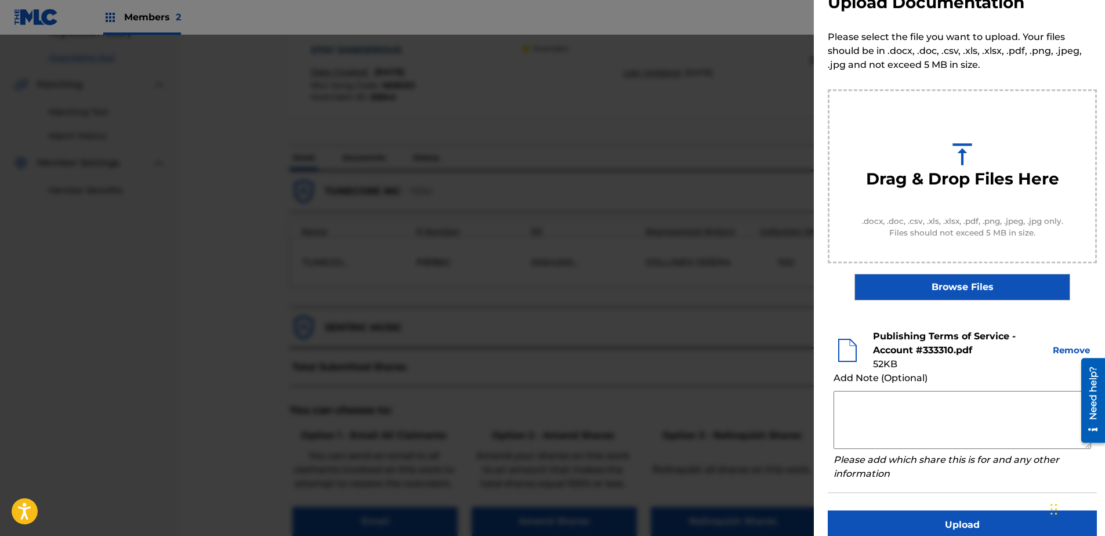
scroll to position [53, 0]
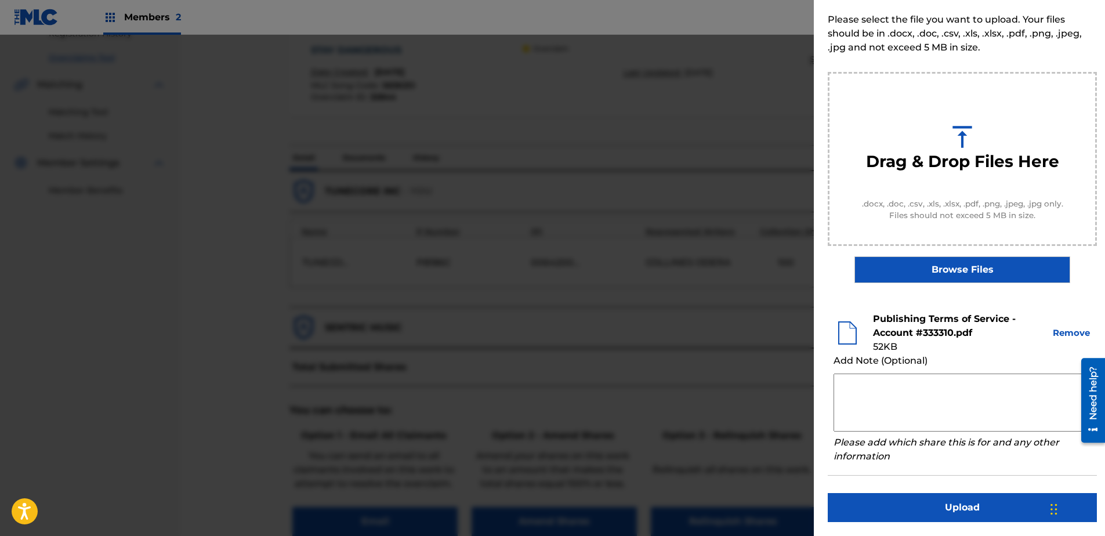
click at [930, 504] on button "Upload" at bounding box center [961, 507] width 269 height 29
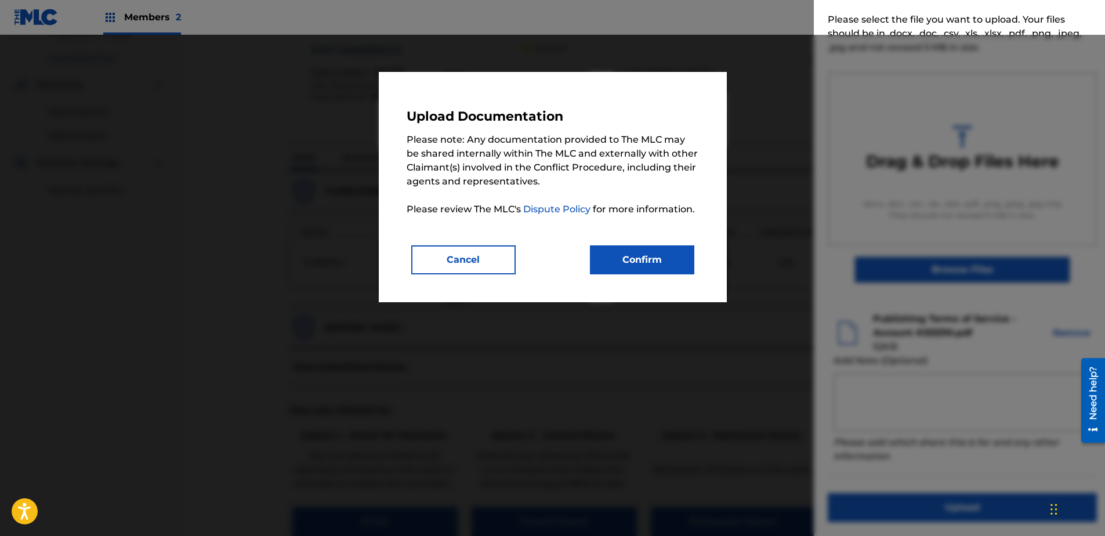
click at [669, 259] on button "Confirm" at bounding box center [642, 259] width 104 height 29
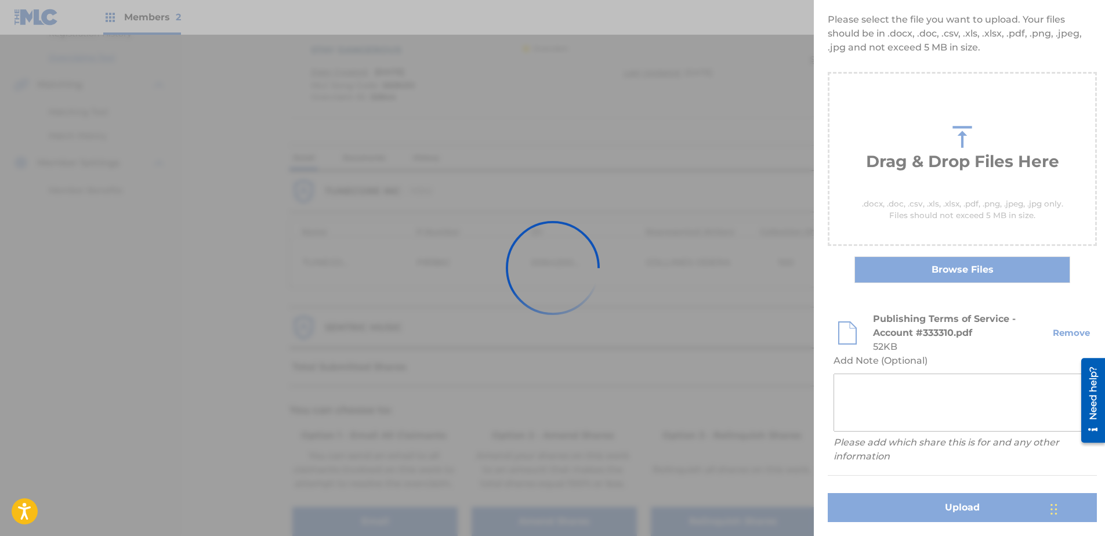
scroll to position [0, 0]
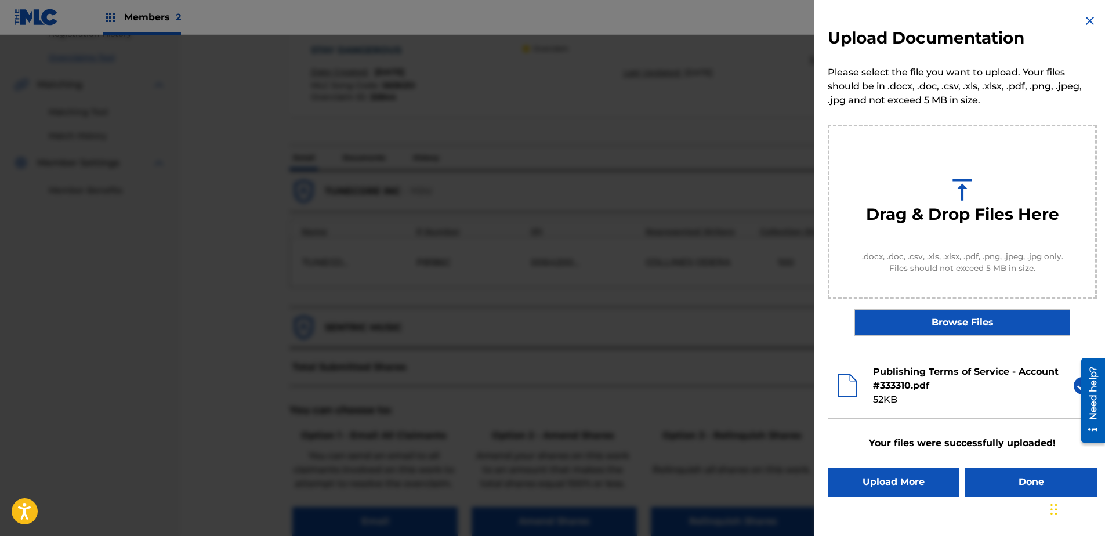
click at [1043, 484] on button "Done" at bounding box center [1031, 481] width 132 height 29
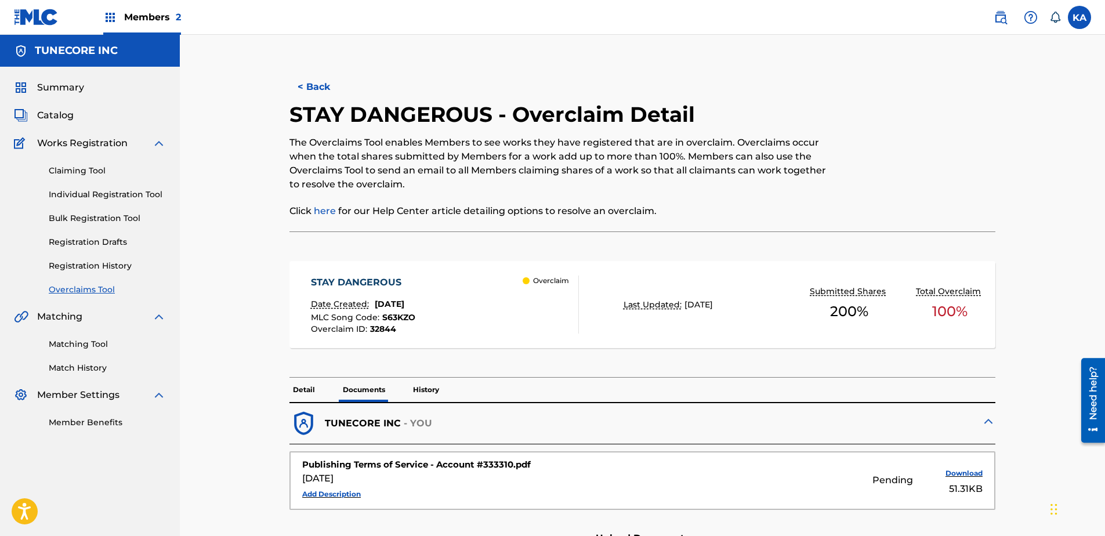
click at [299, 82] on button "< Back" at bounding box center [324, 86] width 70 height 29
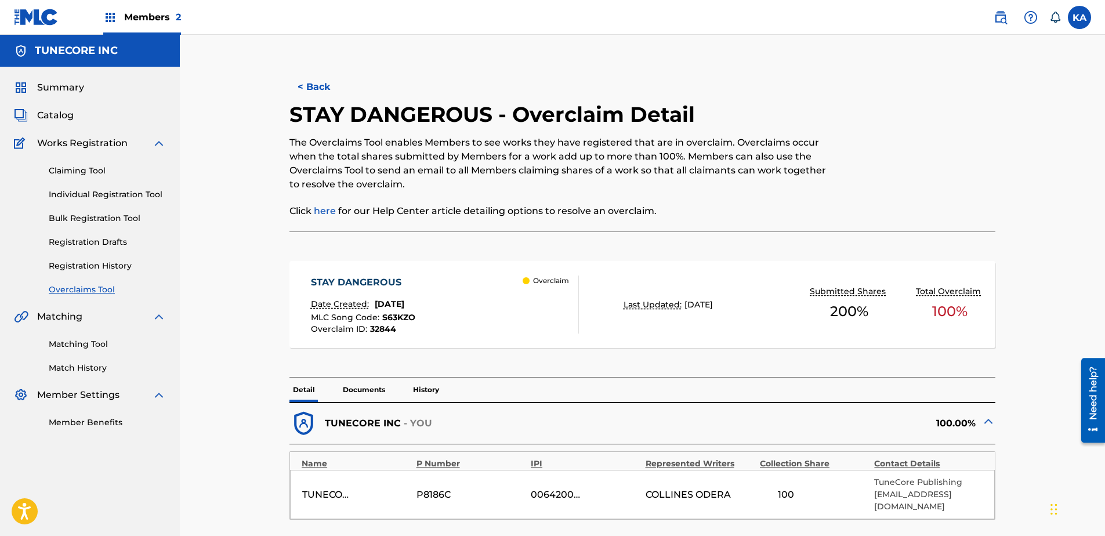
click at [299, 89] on button "< Back" at bounding box center [324, 86] width 70 height 29
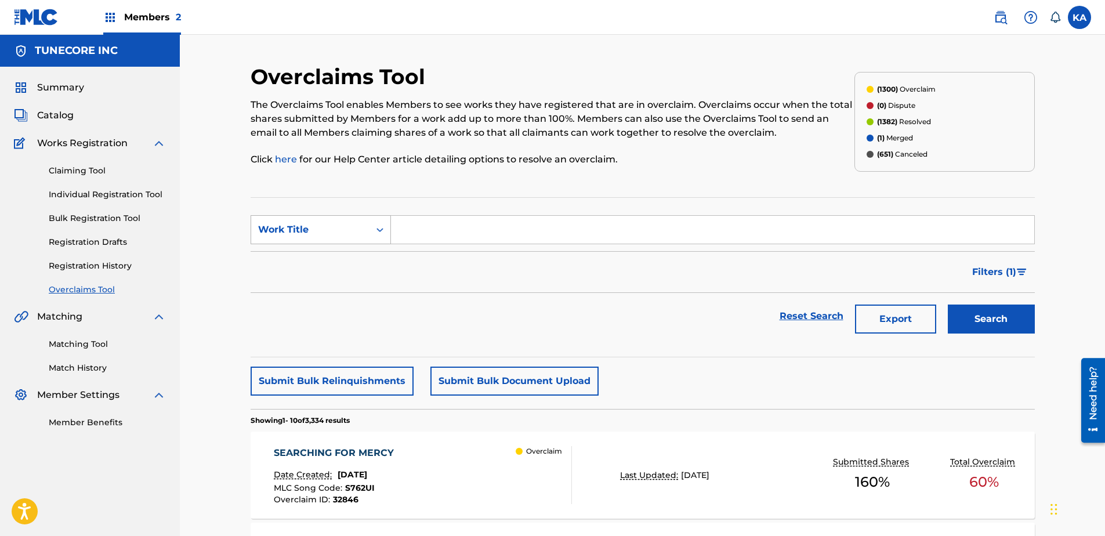
click at [373, 229] on div "Search Form" at bounding box center [379, 229] width 21 height 21
click at [361, 267] on div "MLC Song Code" at bounding box center [320, 258] width 139 height 29
click at [414, 233] on input "Search Form" at bounding box center [712, 230] width 643 height 28
paste input "MN9BPZ"
type input "MN9BPZ"
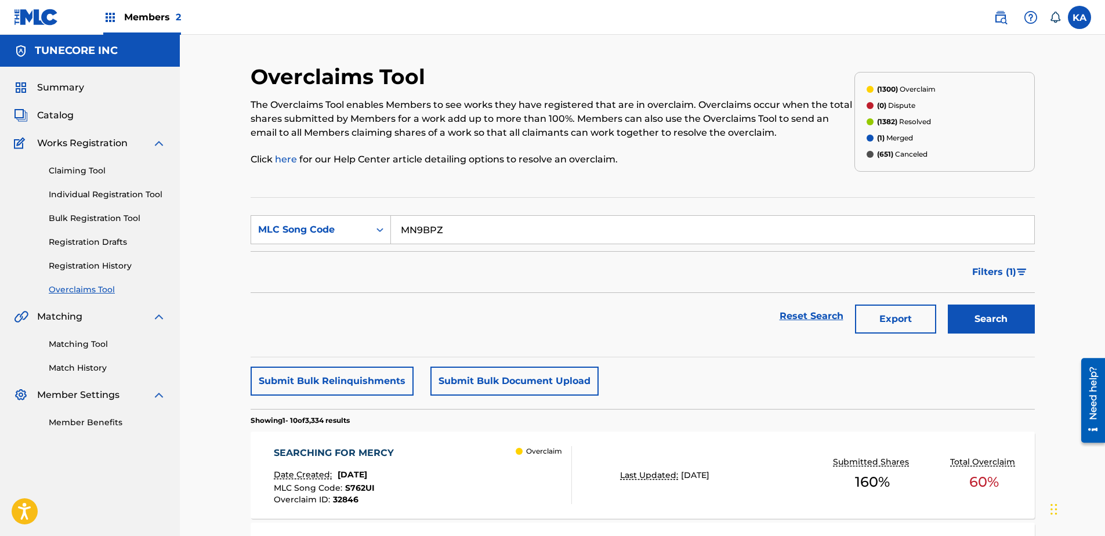
click at [1001, 317] on button "Search" at bounding box center [990, 318] width 87 height 29
click at [408, 464] on div "MYSPACE FRIENDS Date Created: July 24, 2025 MLC Song Code : MN9BPZ Overclaim ID…" at bounding box center [423, 475] width 298 height 58
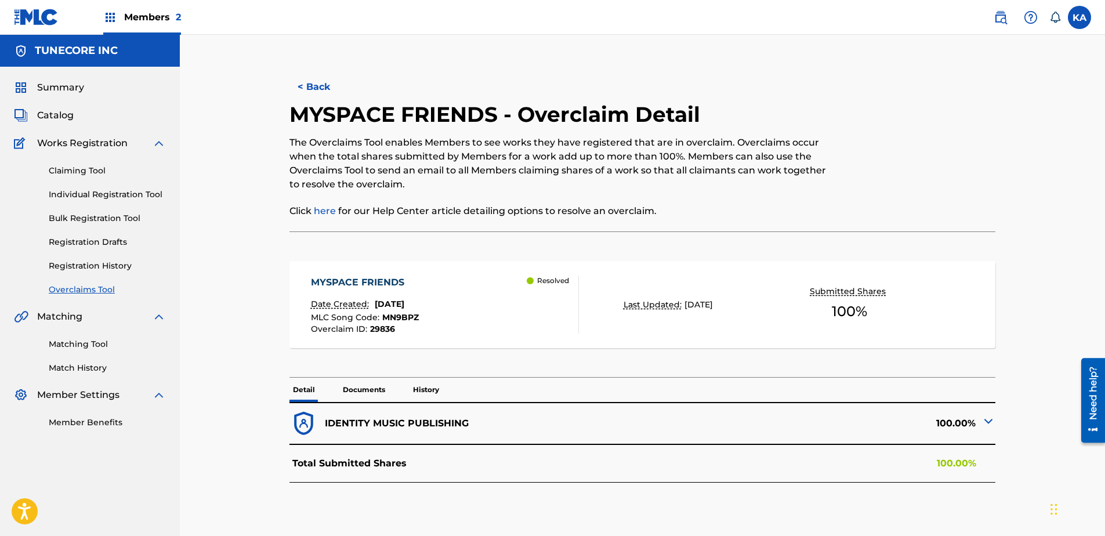
click at [360, 382] on p "Documents" at bounding box center [363, 389] width 49 height 24
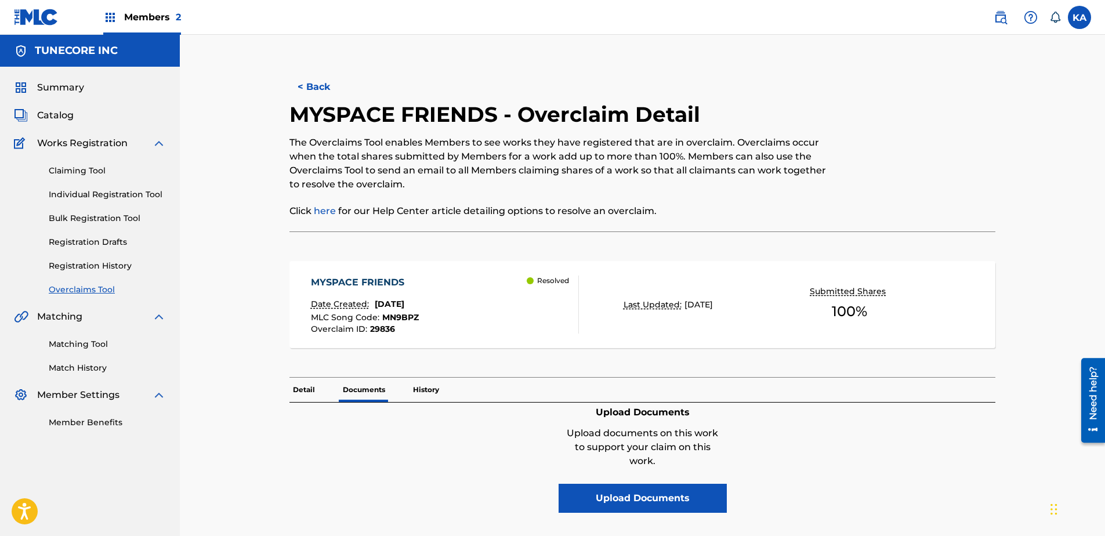
click at [306, 385] on p "Detail" at bounding box center [303, 389] width 29 height 24
